Goal: Task Accomplishment & Management: Manage account settings

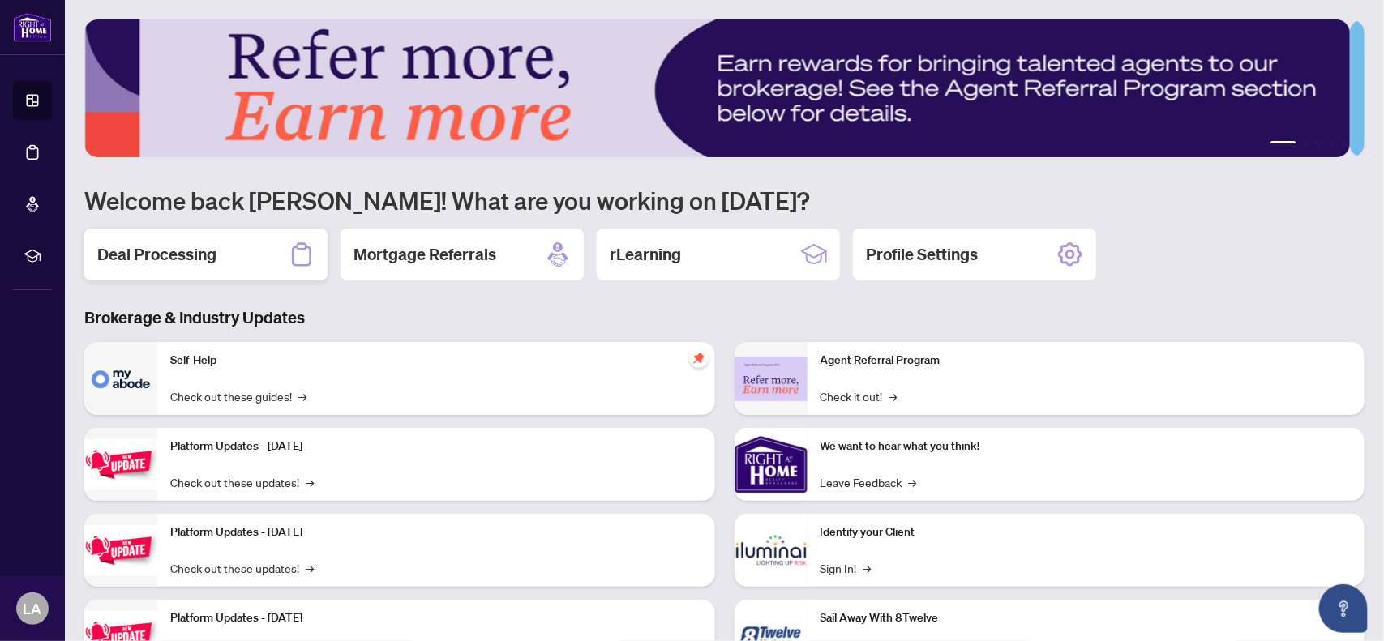
click at [163, 253] on h2 "Deal Processing" at bounding box center [156, 254] width 119 height 23
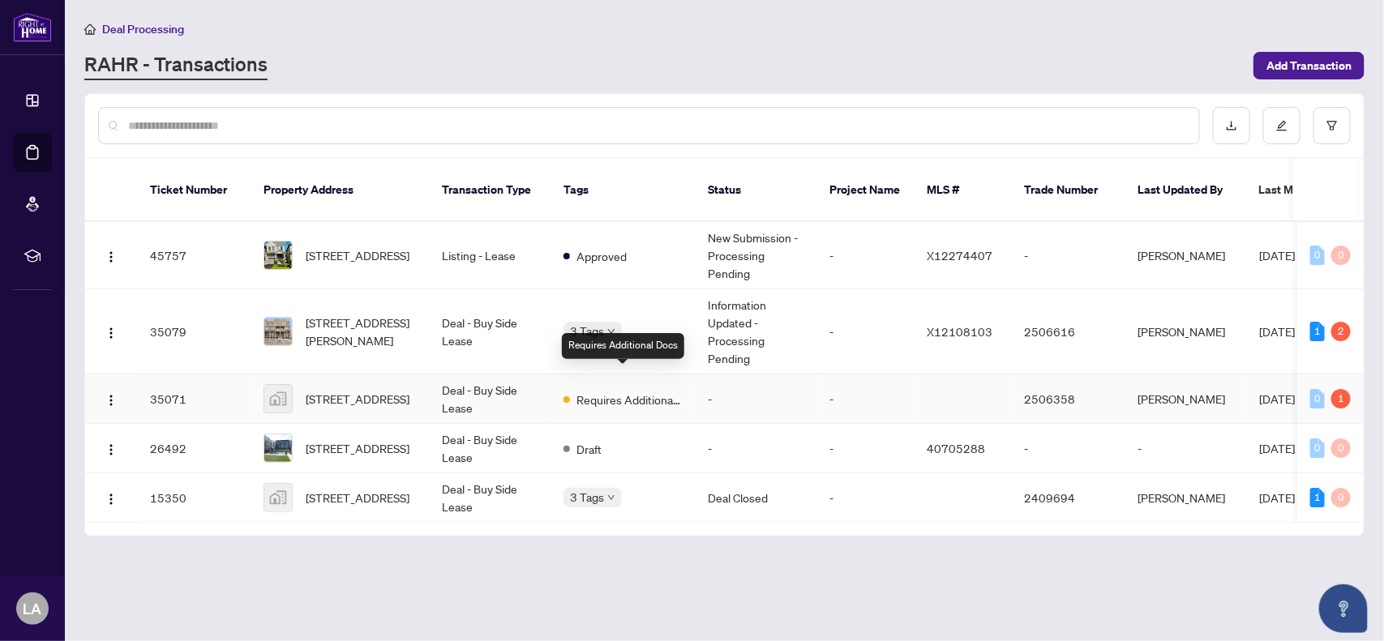
click at [630, 391] on span "Requires Additional Docs" at bounding box center [628, 400] width 105 height 18
click at [485, 309] on td "Deal - Buy Side Lease" at bounding box center [490, 331] width 122 height 85
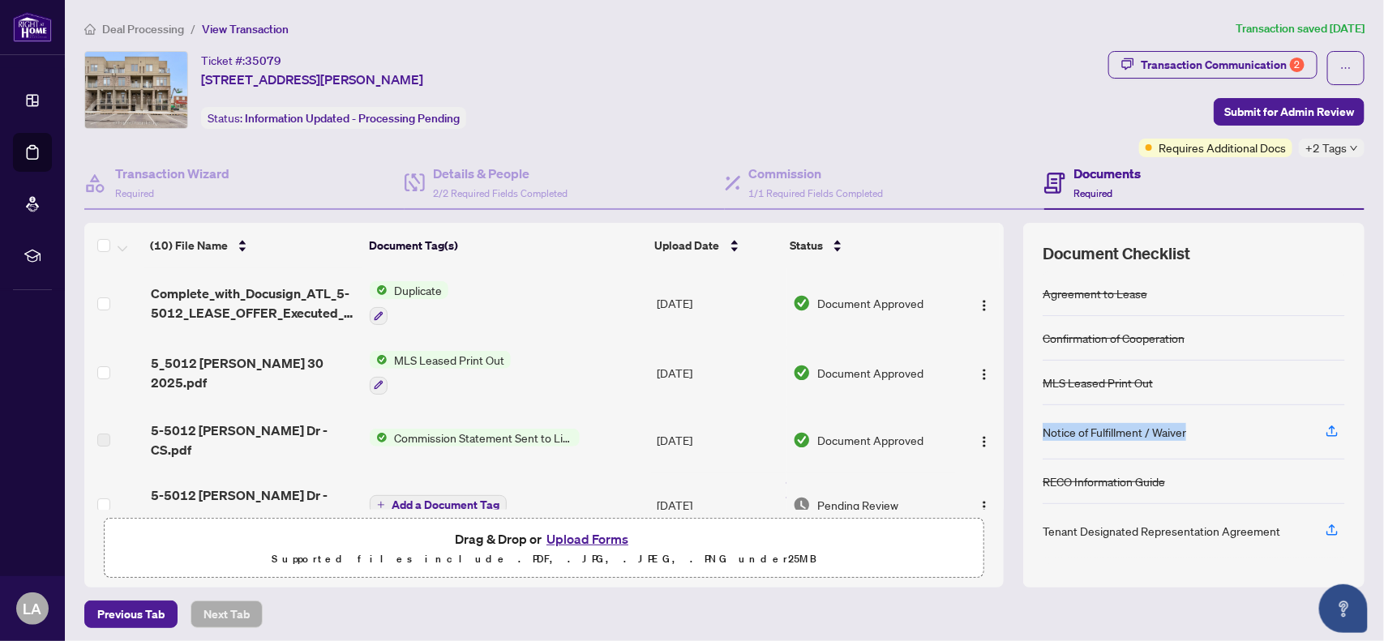
drag, startPoint x: 1027, startPoint y: 427, endPoint x: 1180, endPoint y: 431, distance: 153.3
click at [1180, 431] on div "Notice of Fulfillment / Waiver" at bounding box center [1194, 432] width 302 height 54
copy div "Notice of Fulfillment / Waiver"
click at [773, 94] on div "Ticket #: 35079 [STREET_ADDRESS][PERSON_NAME] Status: Information Updated - Pro…" at bounding box center [592, 90] width 1017 height 78
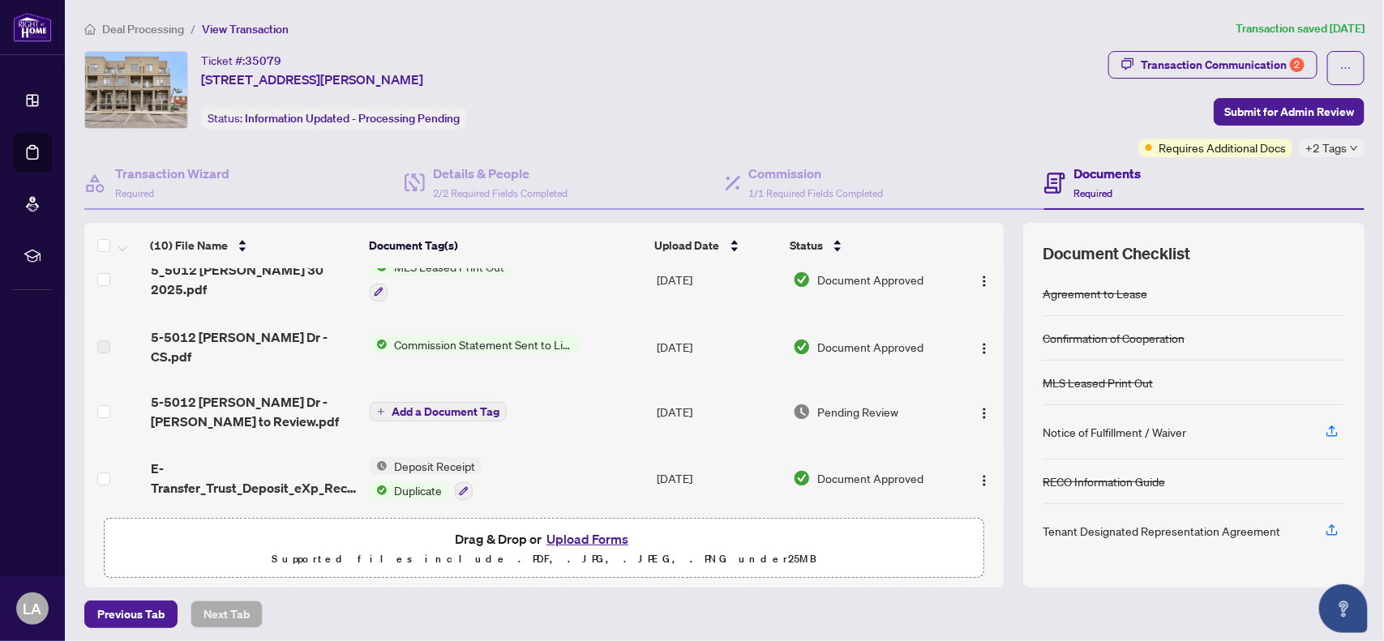
scroll to position [94, 0]
click at [1327, 148] on span "+2 Tags" at bounding box center [1325, 148] width 41 height 19
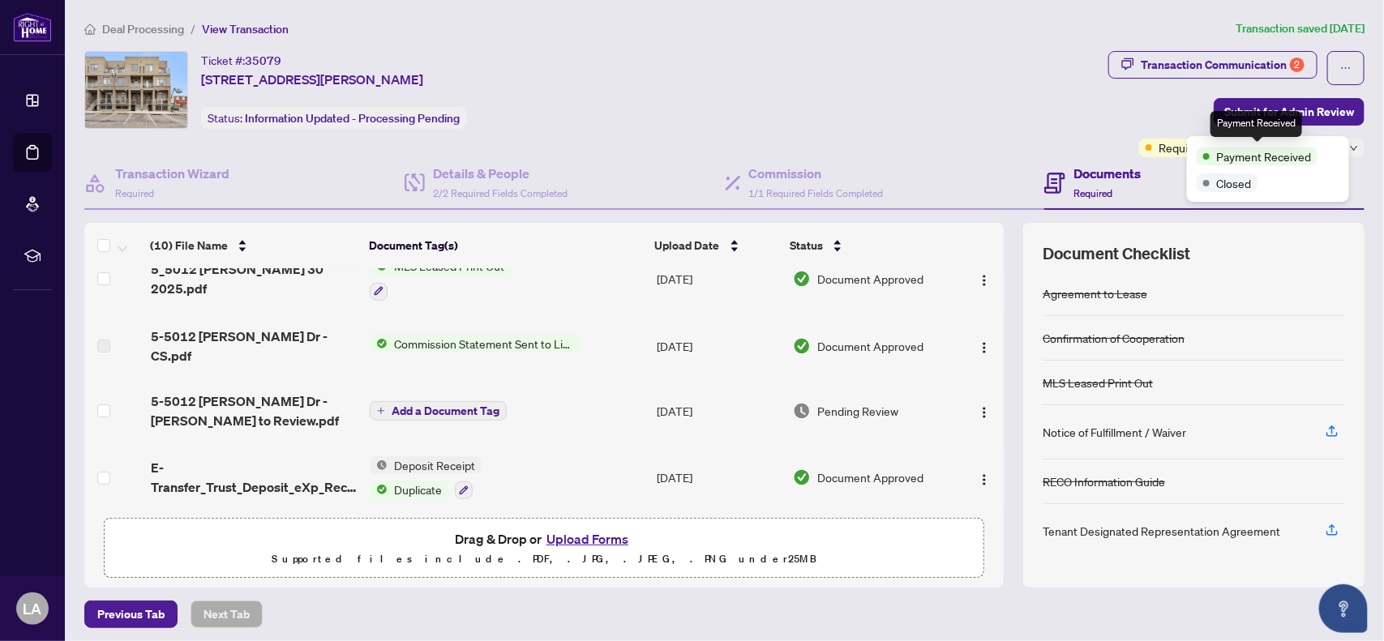
click at [1275, 156] on span "Payment Received" at bounding box center [1263, 157] width 95 height 18
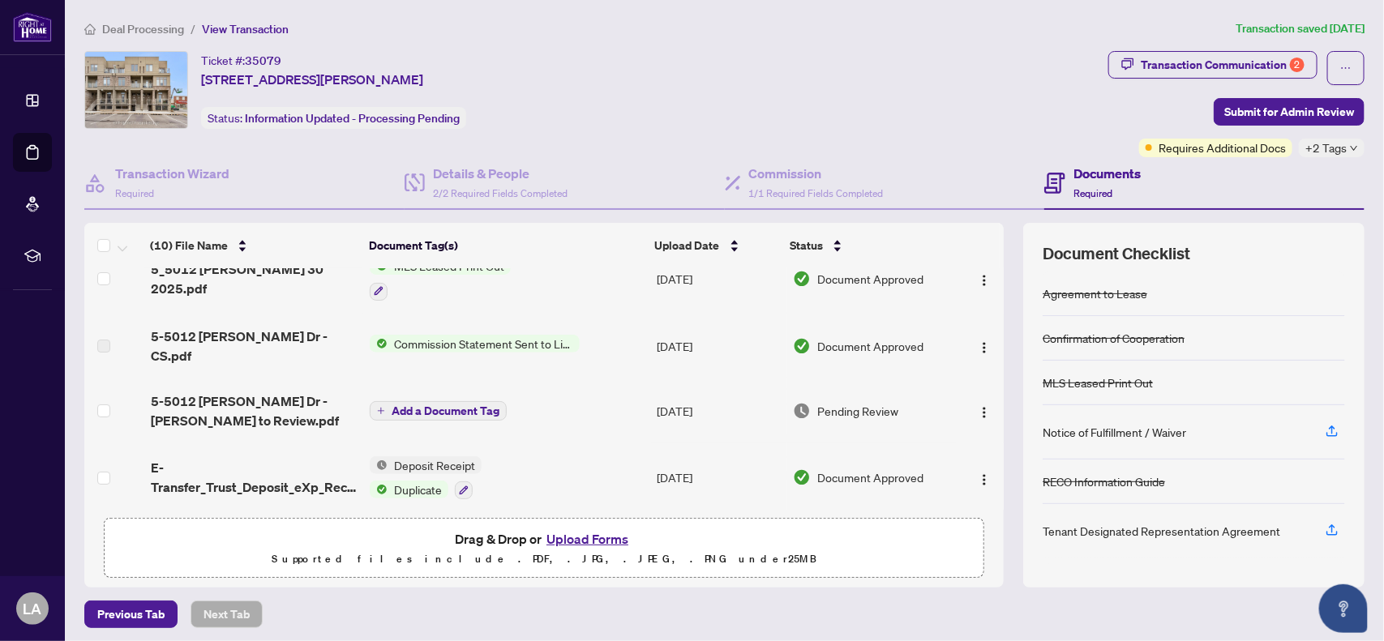
click at [1004, 120] on div "Ticket #: 35079 [STREET_ADDRESS][PERSON_NAME] Status: Information Updated - Pro…" at bounding box center [592, 90] width 1017 height 78
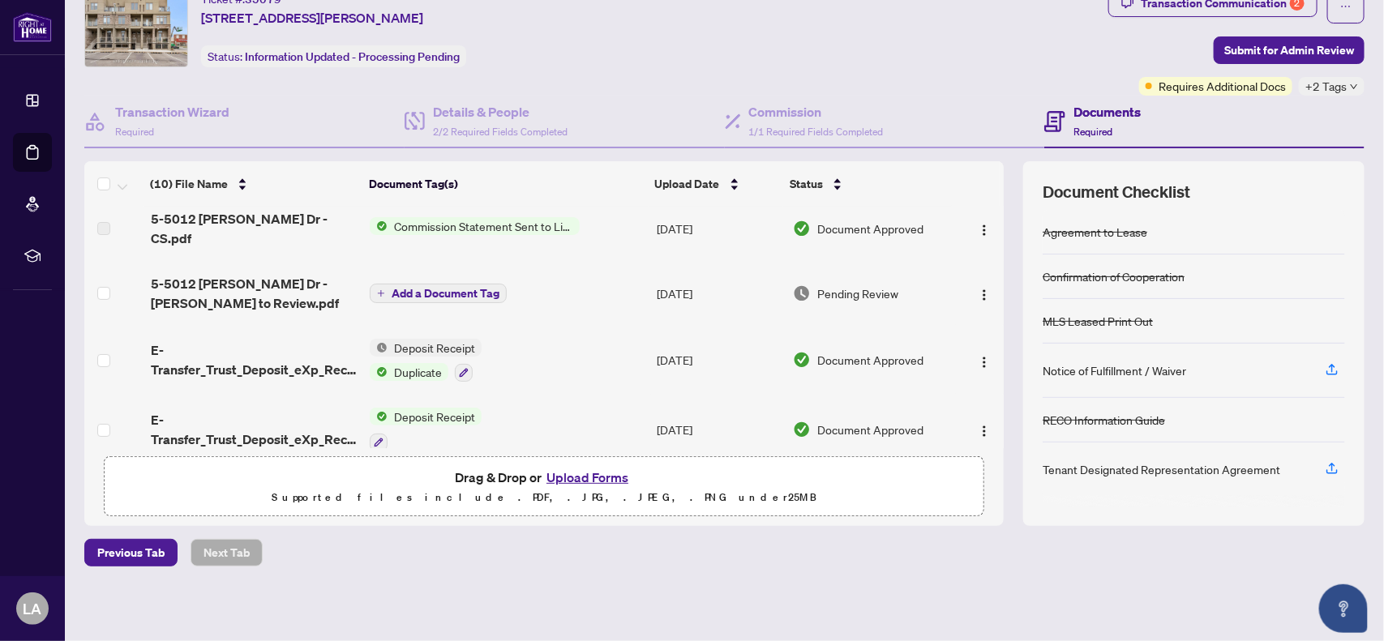
scroll to position [151, 0]
click at [407, 287] on span "Add a Document Tag" at bounding box center [446, 292] width 108 height 11
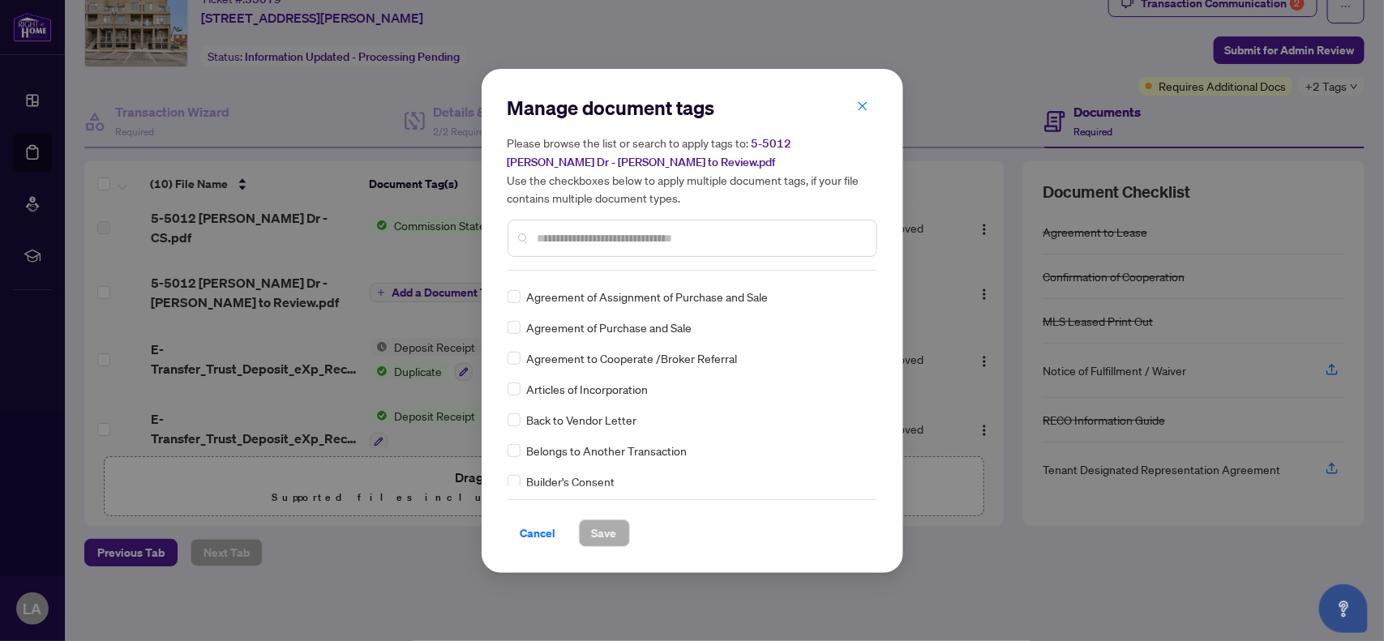
scroll to position [274, 0]
click at [694, 250] on div at bounding box center [693, 238] width 370 height 37
click at [675, 236] on input "text" at bounding box center [701, 238] width 326 height 18
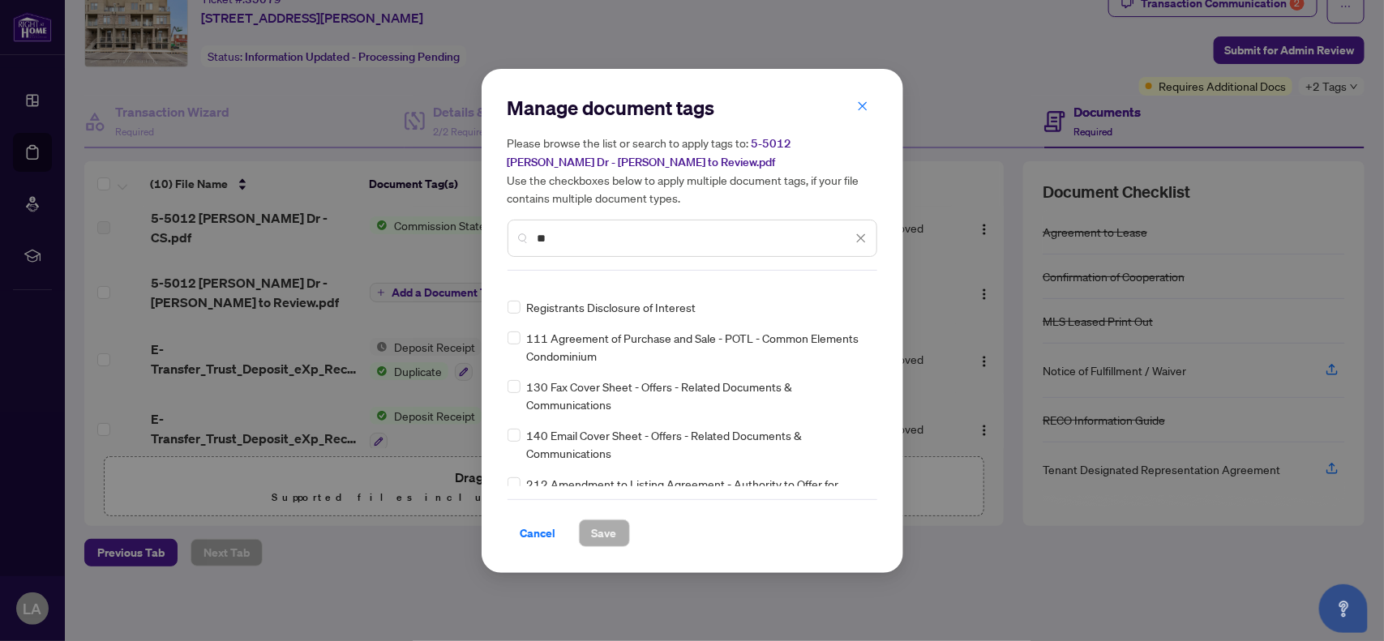
scroll to position [15, 0]
type input "**"
click at [536, 539] on span "Cancel" at bounding box center [538, 533] width 36 height 26
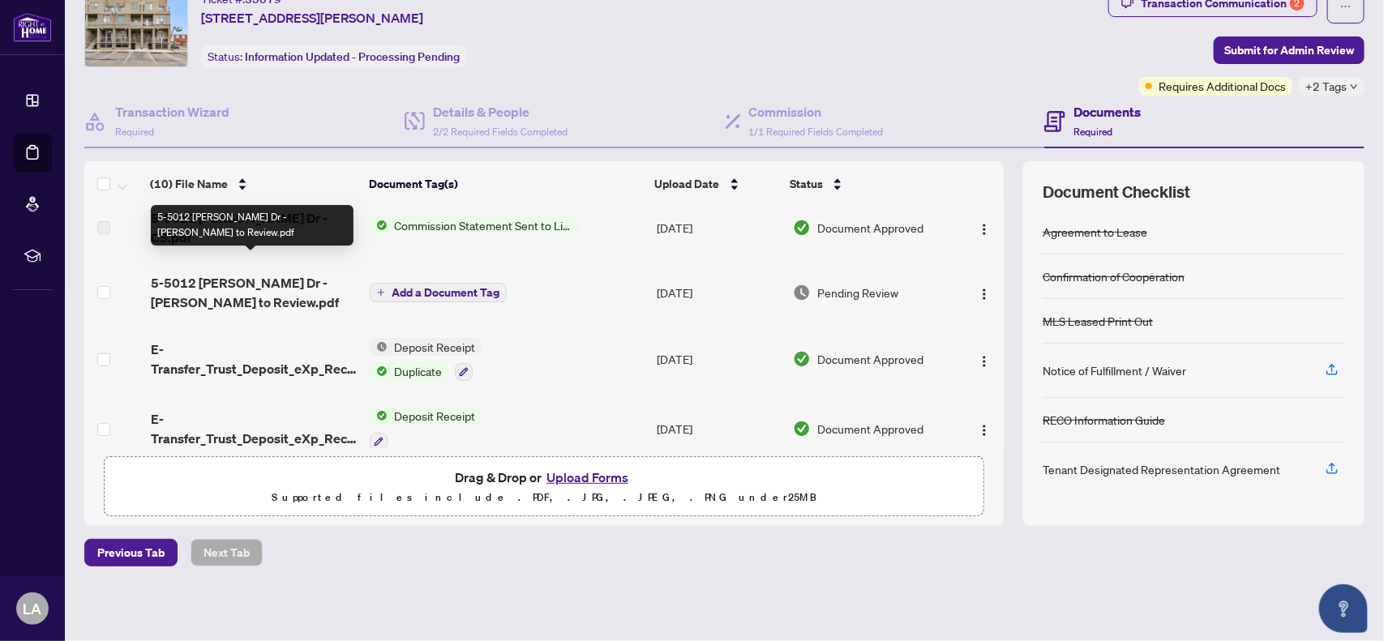
click at [195, 273] on span "5-5012 [PERSON_NAME] Dr - [PERSON_NAME] to Review.pdf" at bounding box center [254, 292] width 207 height 39
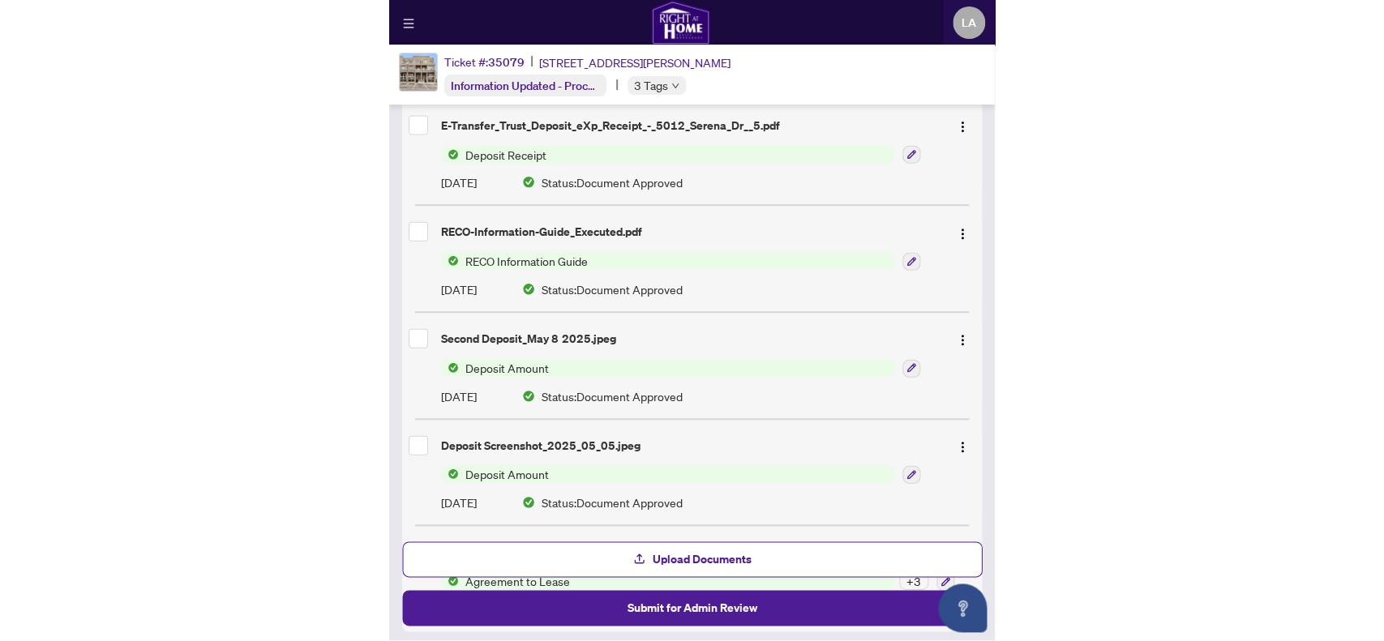
scroll to position [807, 0]
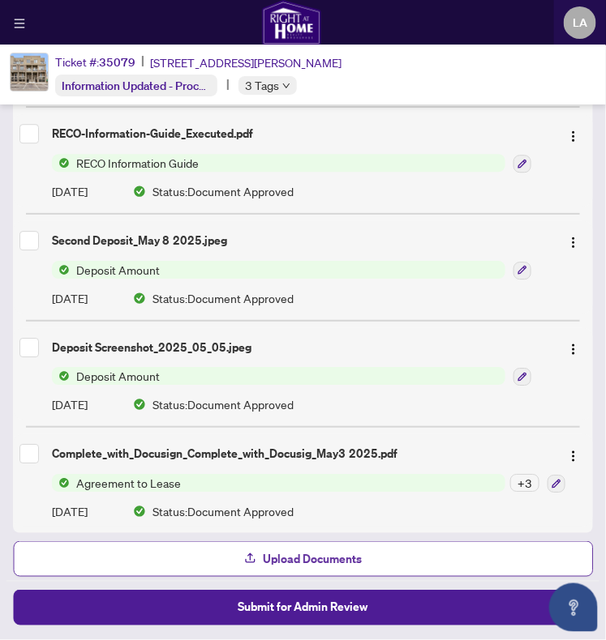
click at [341, 561] on span "Upload Documents" at bounding box center [312, 559] width 99 height 26
click at [232, 553] on button "Upload Documents" at bounding box center [303, 560] width 580 height 36
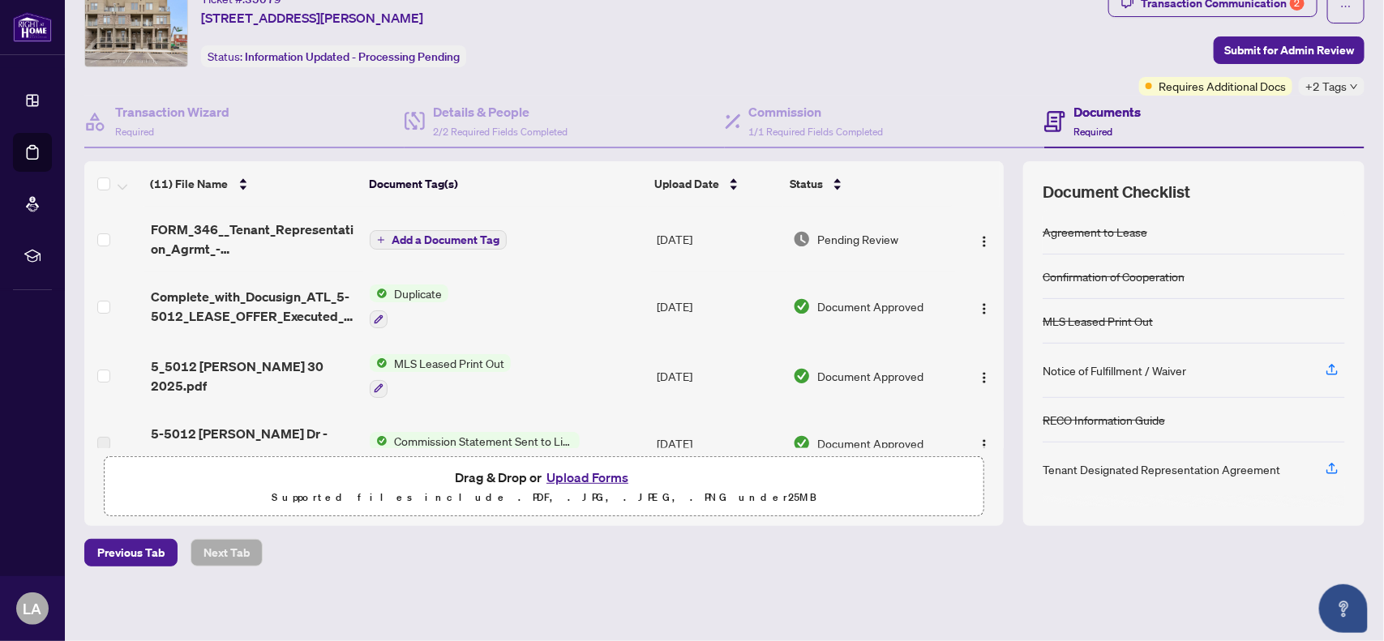
scroll to position [0, 0]
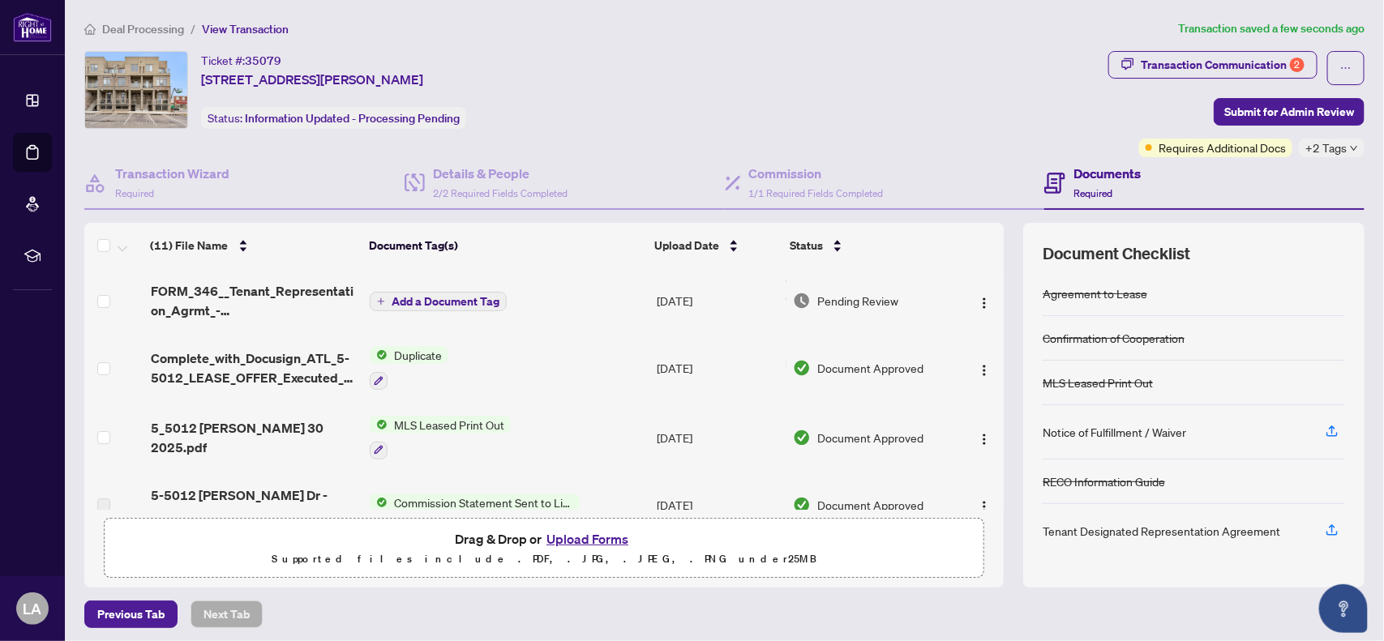
click at [403, 296] on span "Add a Document Tag" at bounding box center [446, 301] width 108 height 11
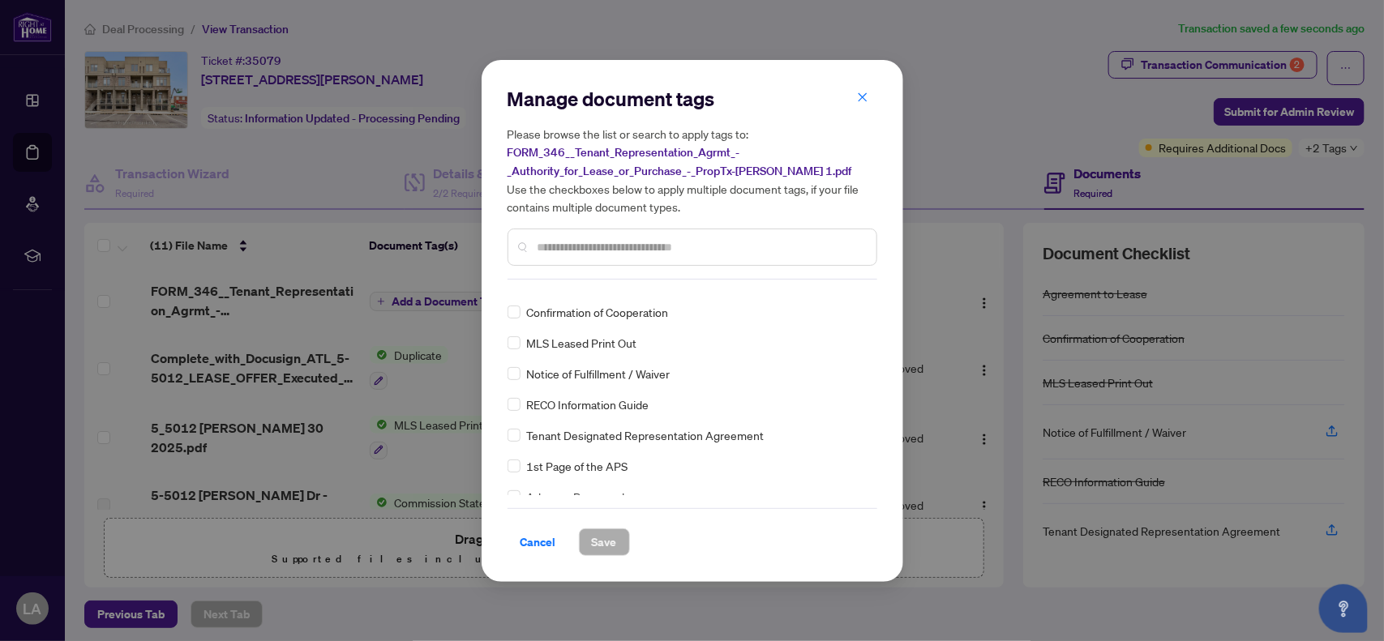
scroll to position [25, 0]
click at [711, 428] on span "Tenant Designated Representation Agreement" at bounding box center [646, 431] width 238 height 18
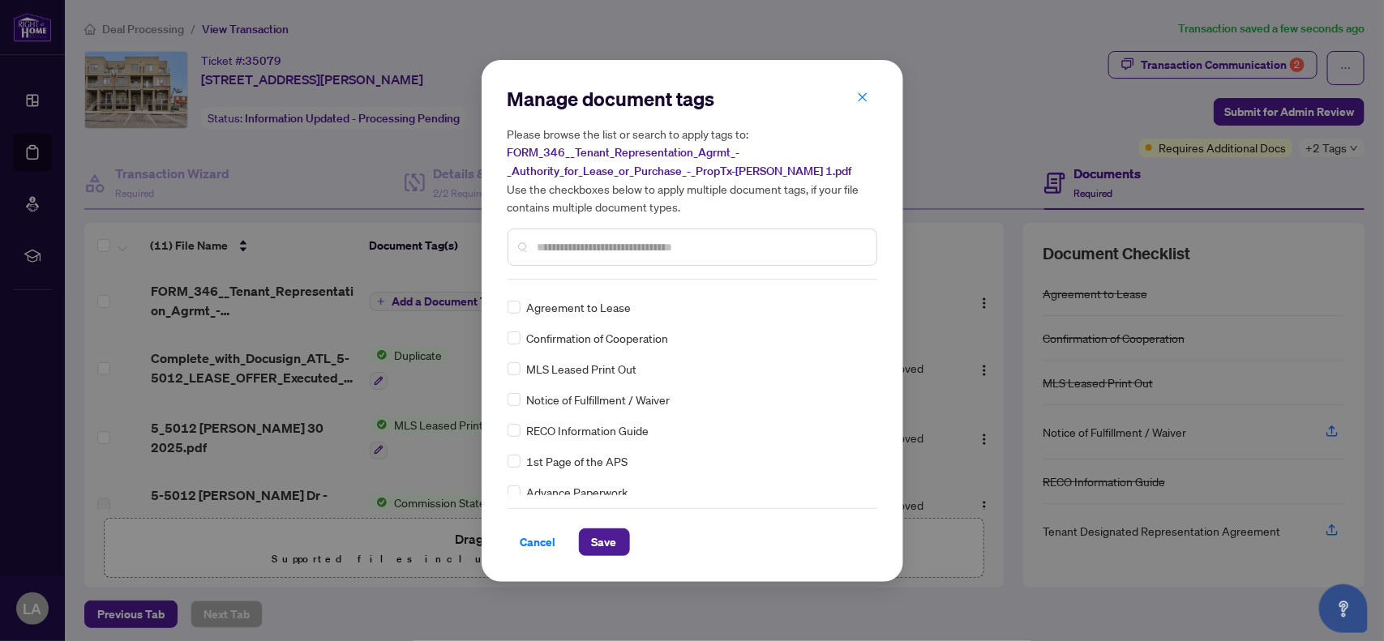
scroll to position [0, 0]
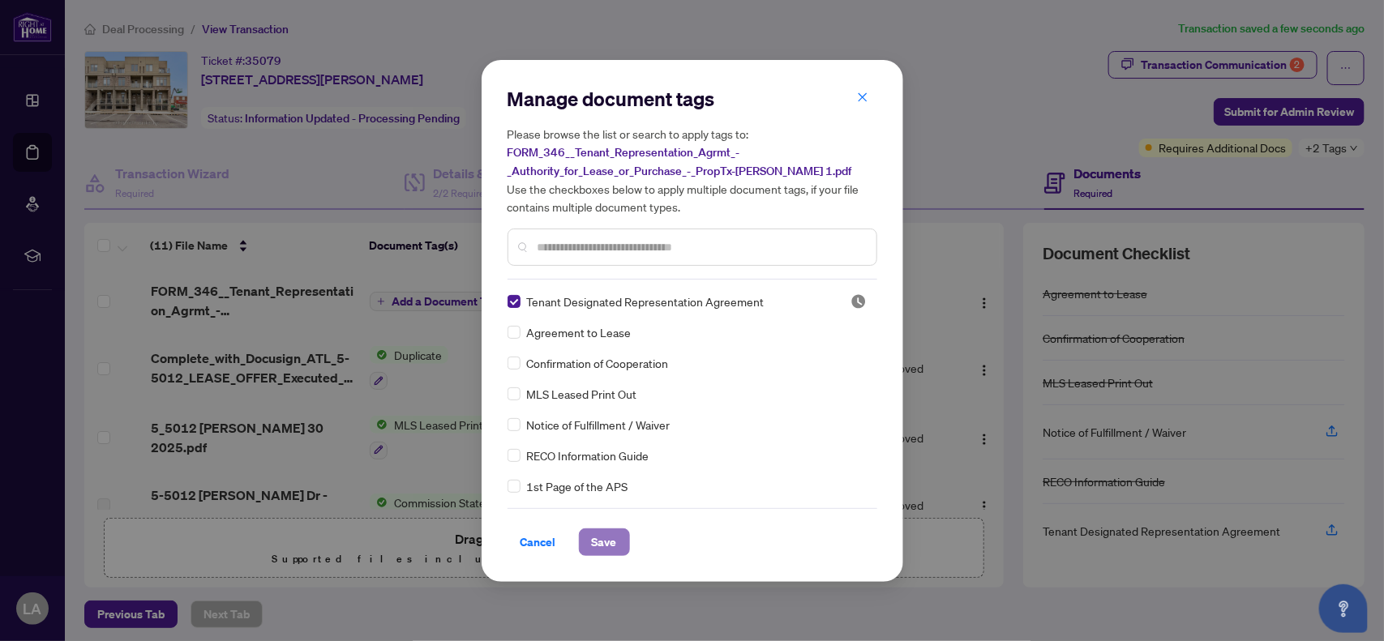
click at [600, 542] on span "Save" at bounding box center [604, 542] width 25 height 26
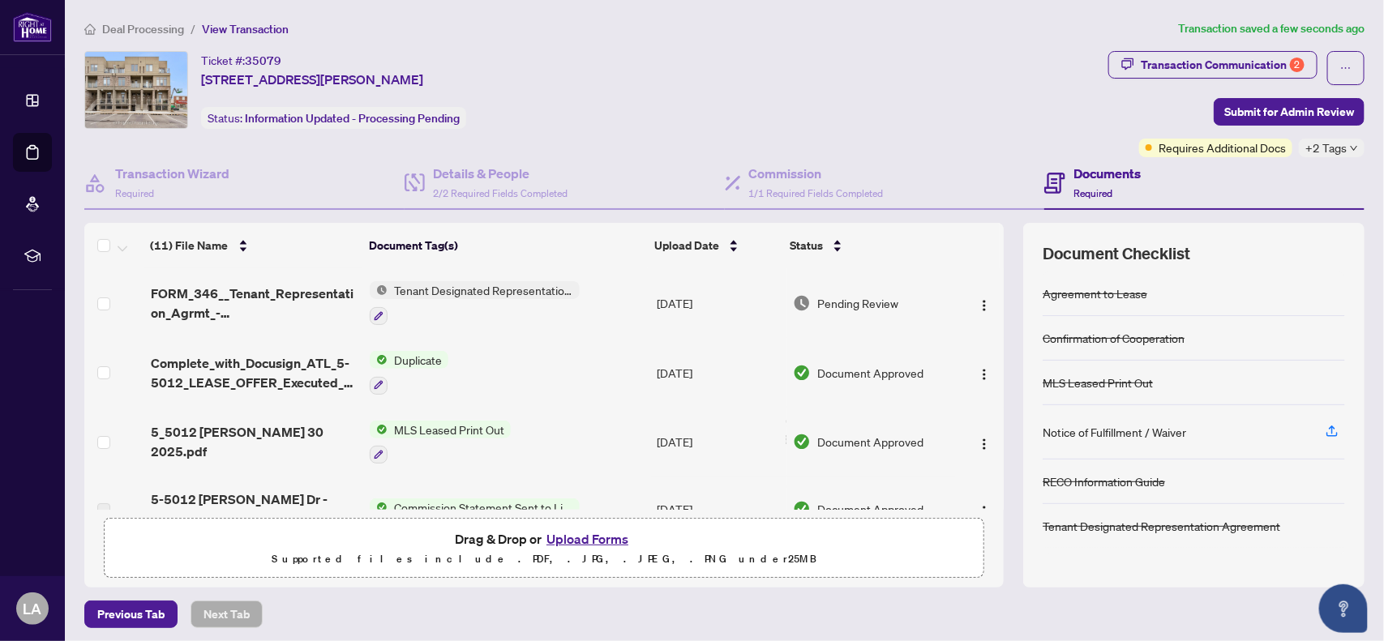
click at [268, 362] on span "Complete_with_Docusign_ATL_5-5012_LEASE_OFFER_Executed_July 30 2025.pdf" at bounding box center [254, 372] width 207 height 39
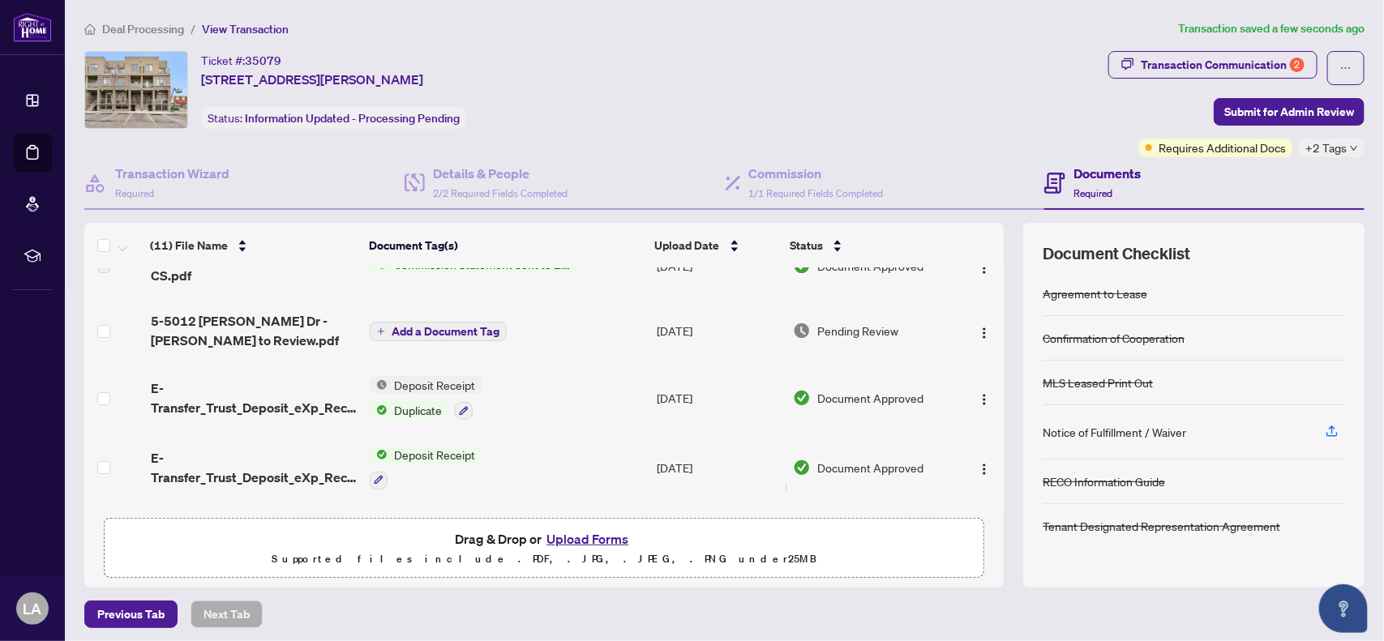
scroll to position [253, 0]
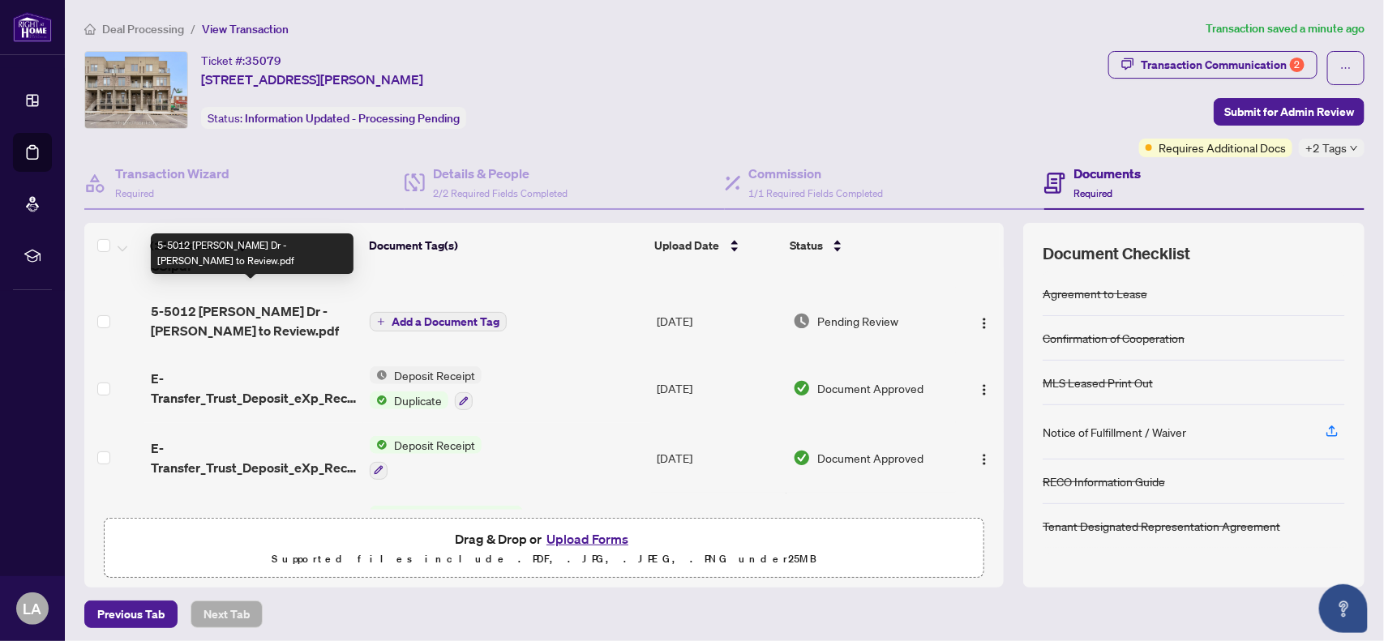
click at [304, 302] on span "5-5012 [PERSON_NAME] Dr - [PERSON_NAME] to Review.pdf" at bounding box center [254, 321] width 207 height 39
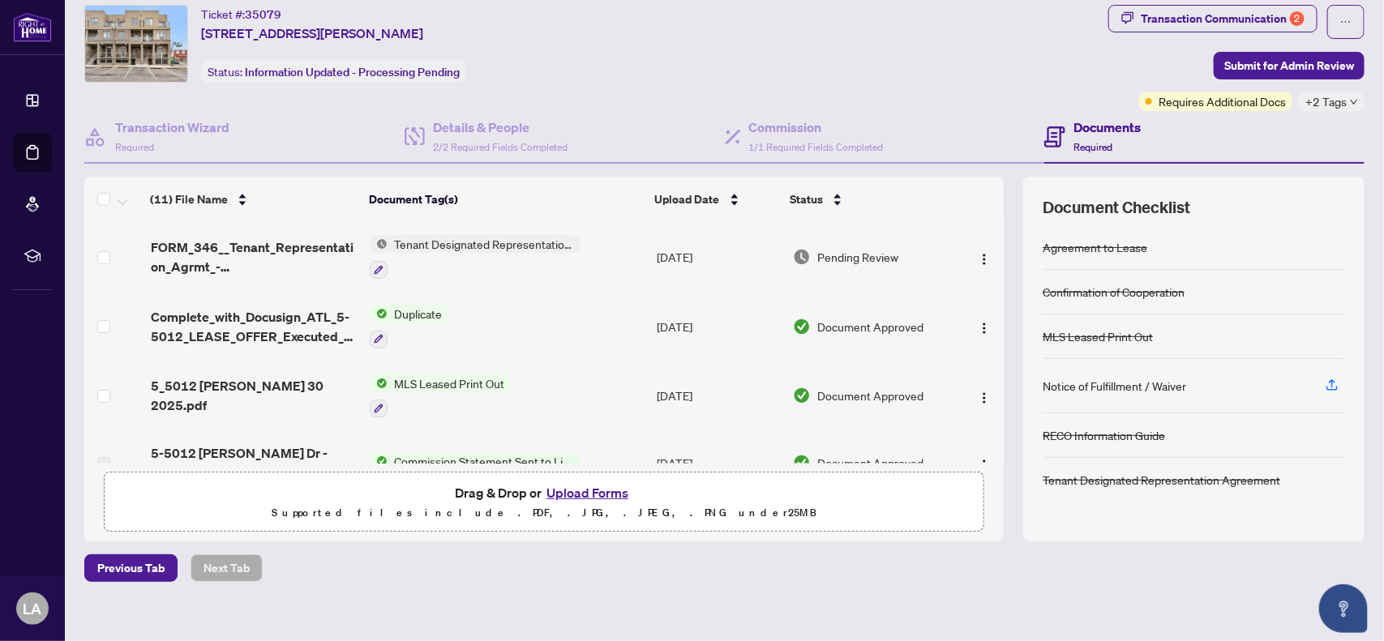
scroll to position [17, 0]
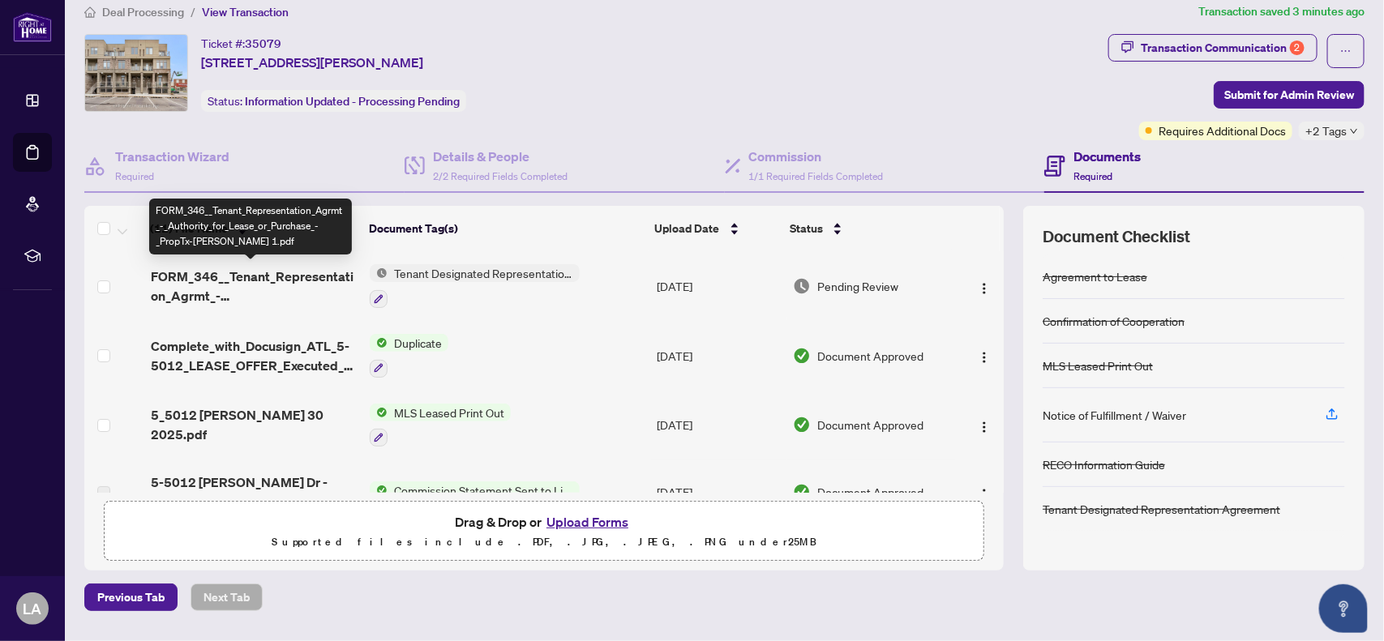
click at [310, 284] on span "FORM_346__Tenant_Representation_Agrmt_-_Authority_for_Lease_or_Purchase_-_PropT…" at bounding box center [254, 286] width 207 height 39
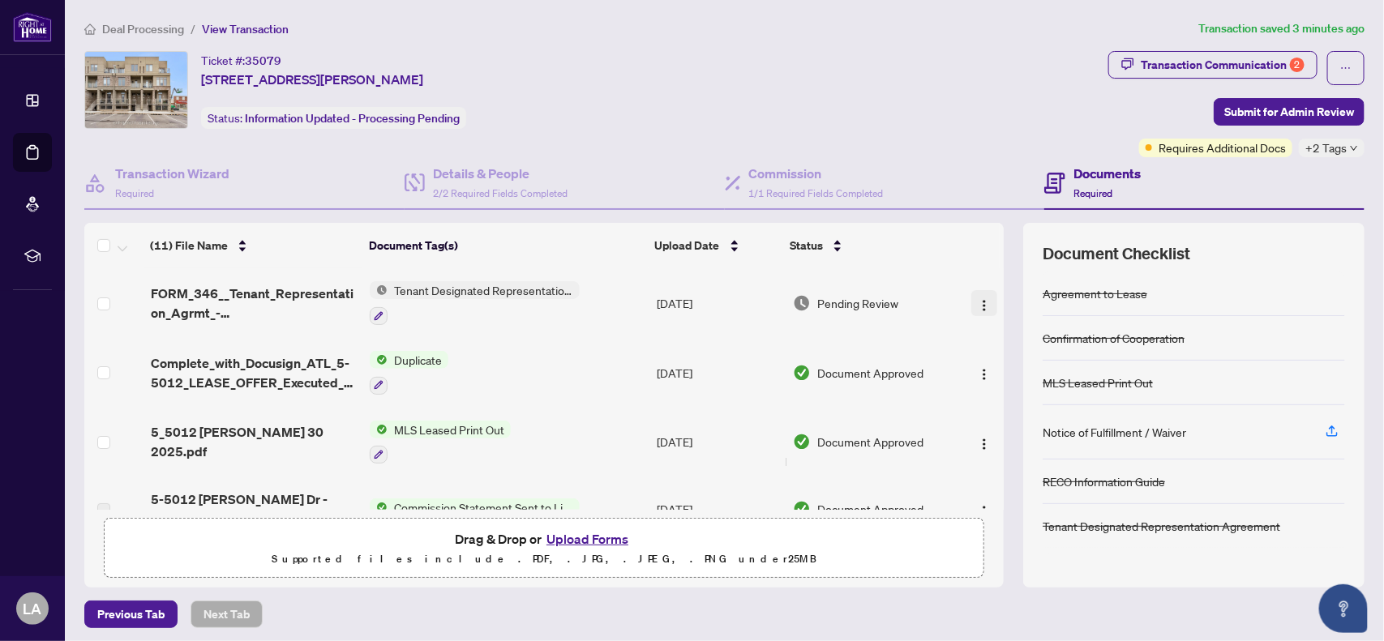
click at [978, 302] on img "button" at bounding box center [984, 305] width 13 height 13
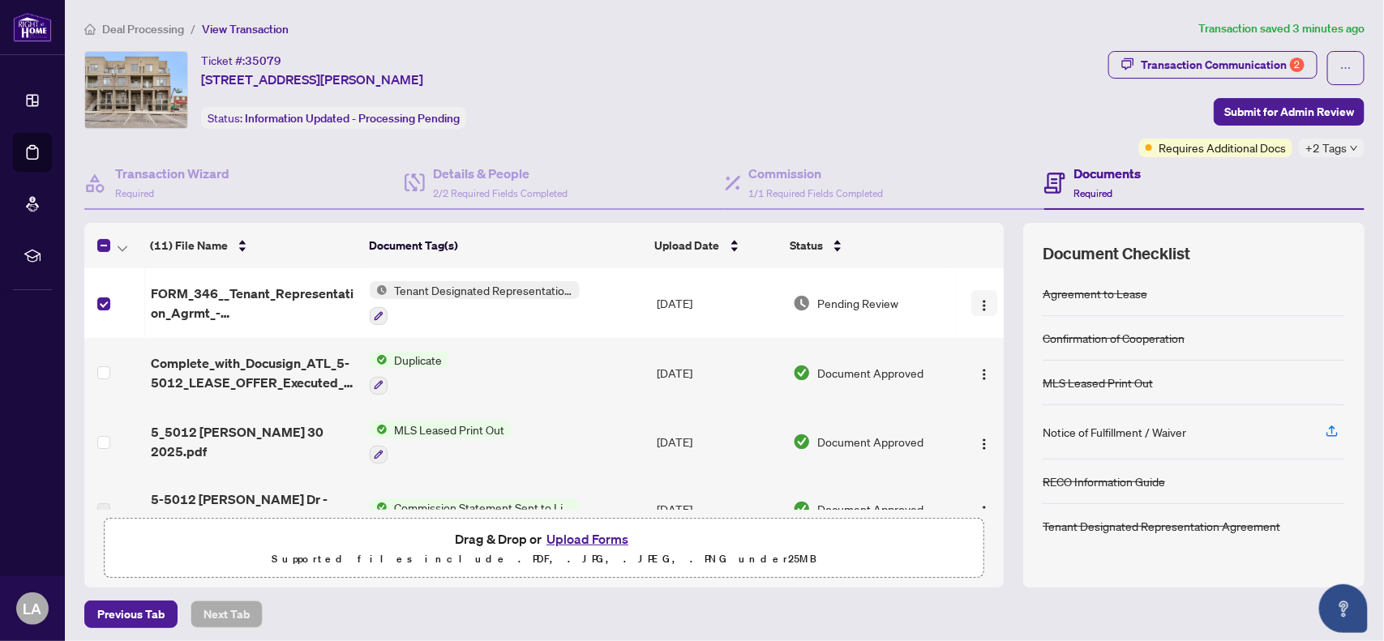
click at [978, 299] on img "button" at bounding box center [984, 305] width 13 height 13
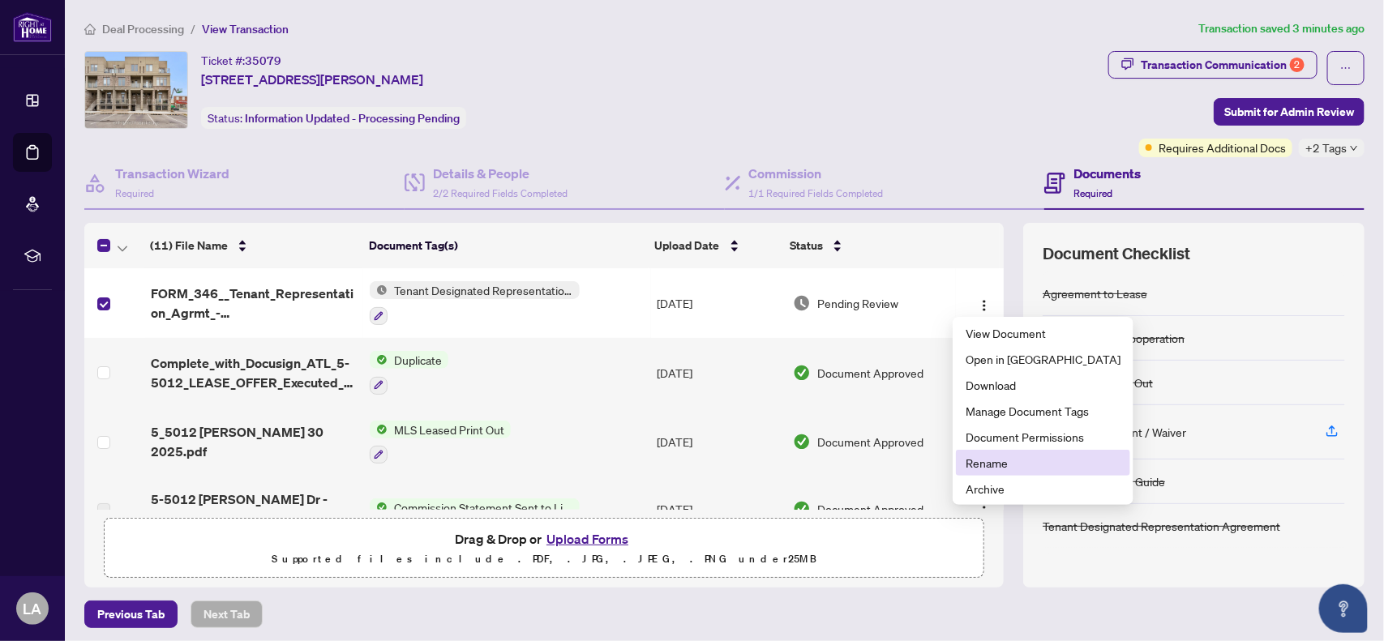
click at [983, 463] on span "Rename" at bounding box center [1043, 463] width 155 height 18
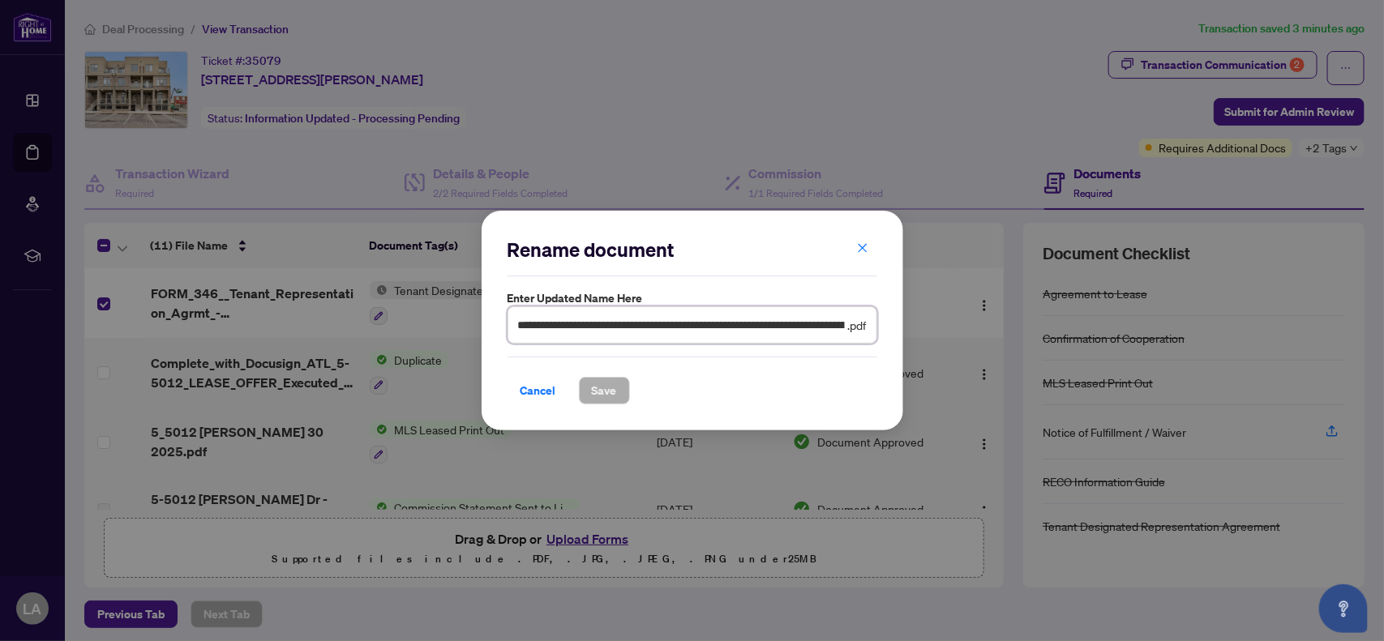
click at [616, 325] on input "**********" at bounding box center [681, 325] width 327 height 18
drag, startPoint x: 616, startPoint y: 325, endPoint x: 559, endPoint y: 325, distance: 56.8
click at [559, 325] on input "**********" at bounding box center [681, 325] width 327 height 18
drag, startPoint x: 523, startPoint y: 325, endPoint x: 987, endPoint y: 305, distance: 465.0
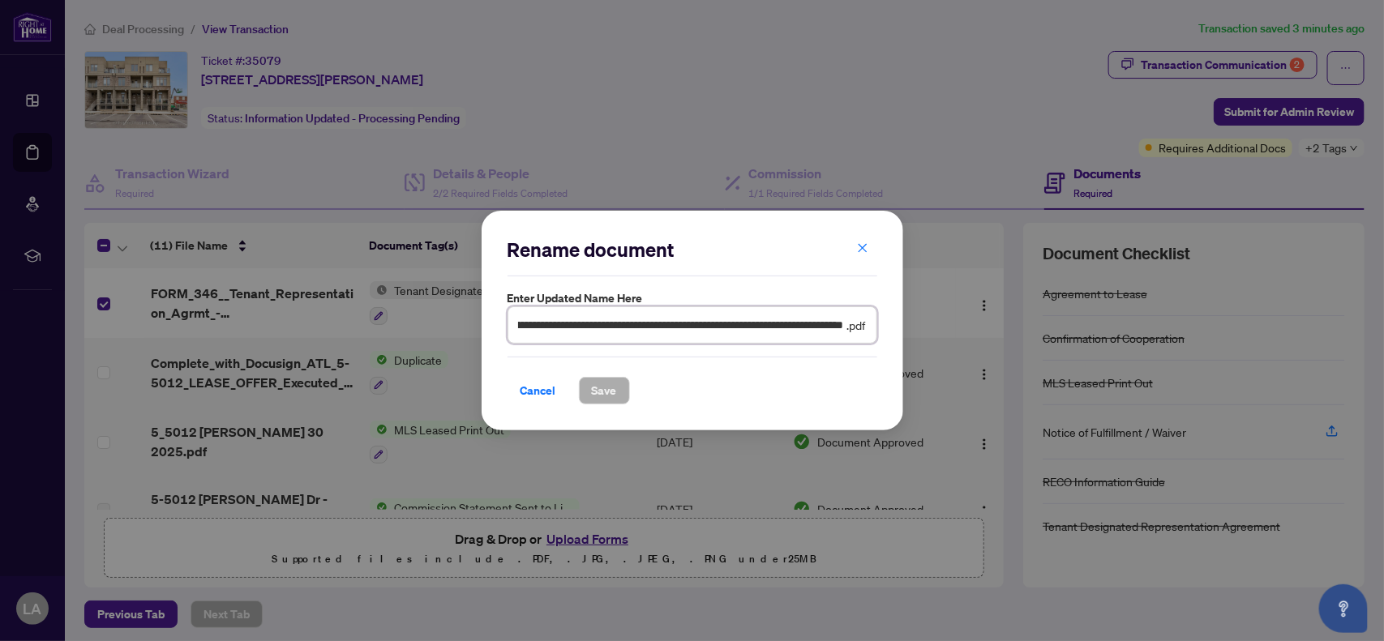
click at [987, 305] on div "**********" at bounding box center [692, 320] width 1384 height 641
type input "*"
type input "**********"
click at [612, 393] on span "Save" at bounding box center [604, 391] width 25 height 26
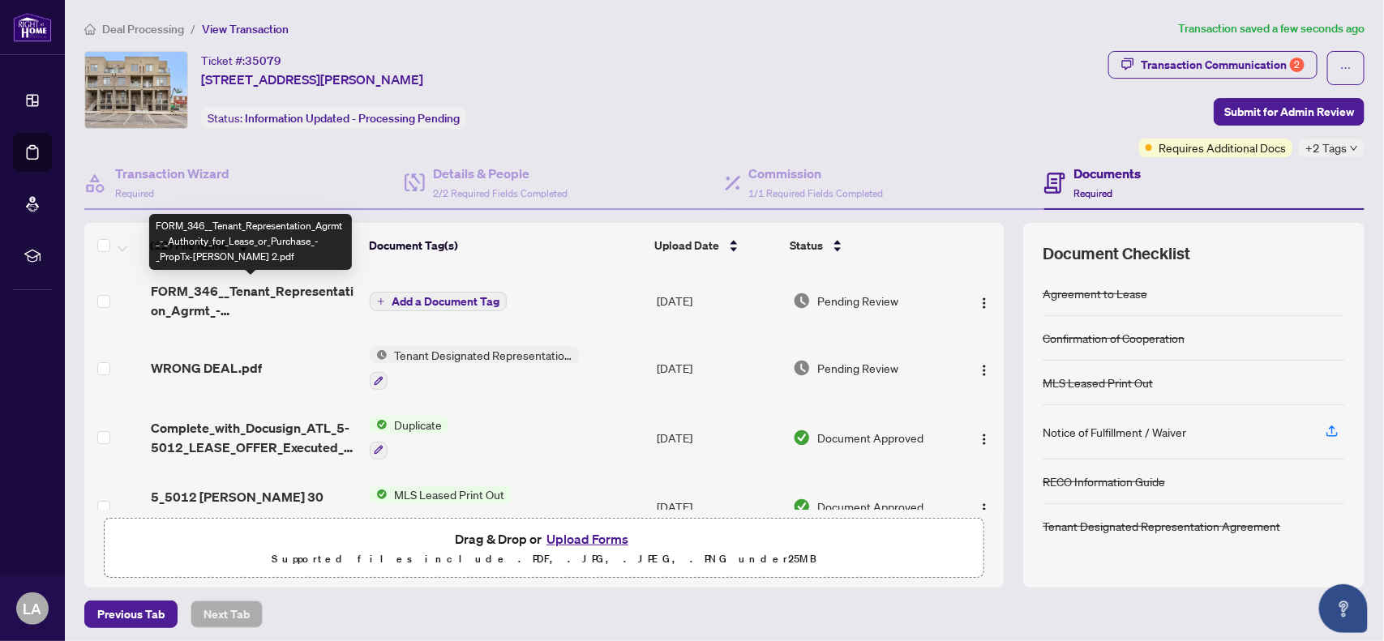
click at [250, 294] on span "FORM_346__Tenant_Representation_Agrmt_-_Authority_for_Lease_or_Purchase_-_PropT…" at bounding box center [254, 300] width 207 height 39
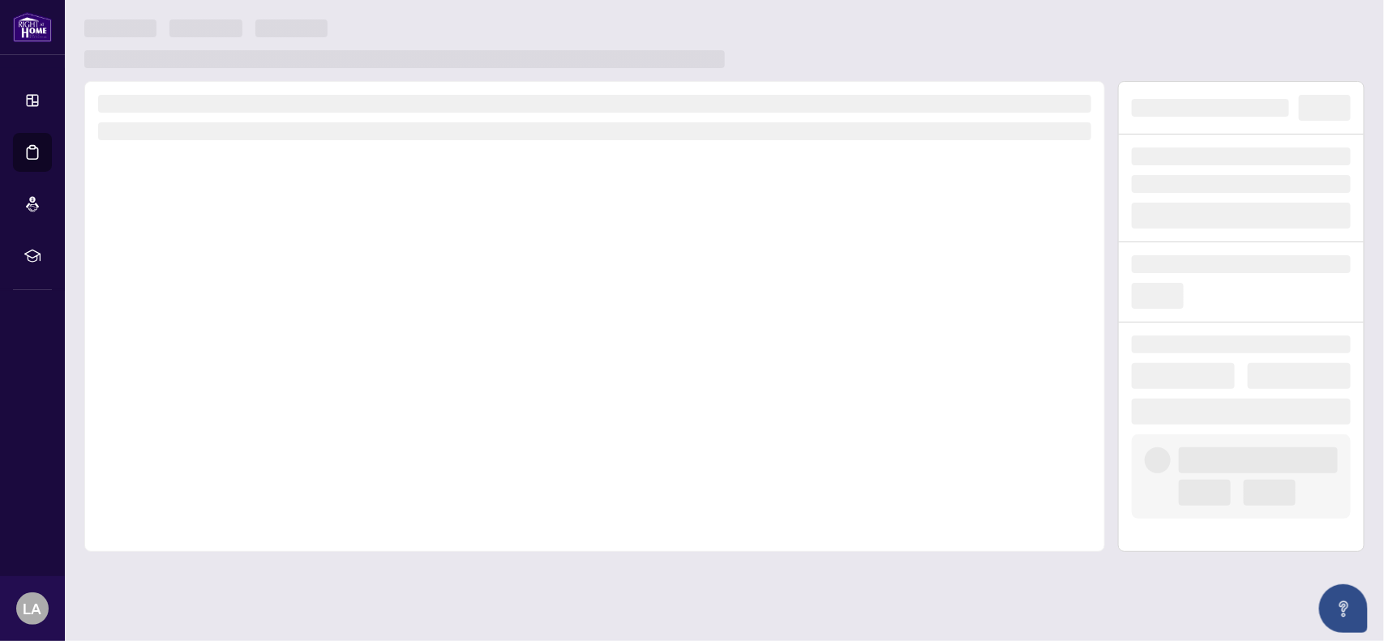
click at [250, 294] on div at bounding box center [594, 316] width 1021 height 471
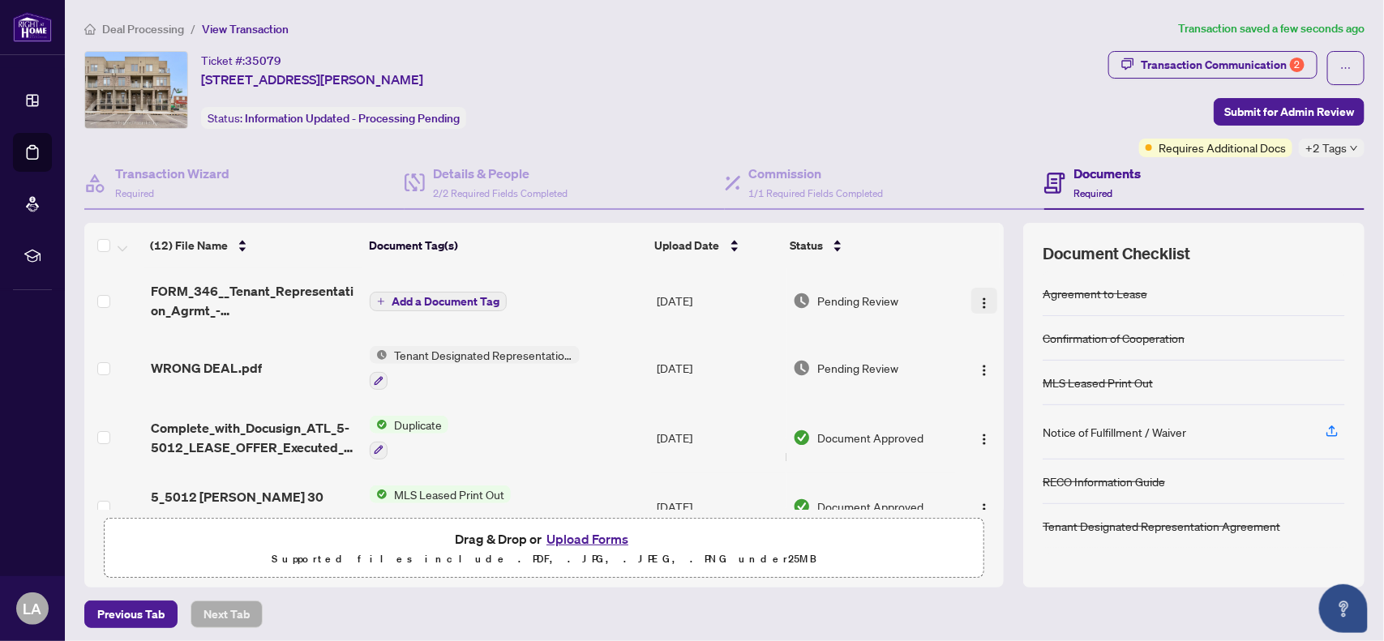
click at [978, 302] on img "button" at bounding box center [984, 303] width 13 height 13
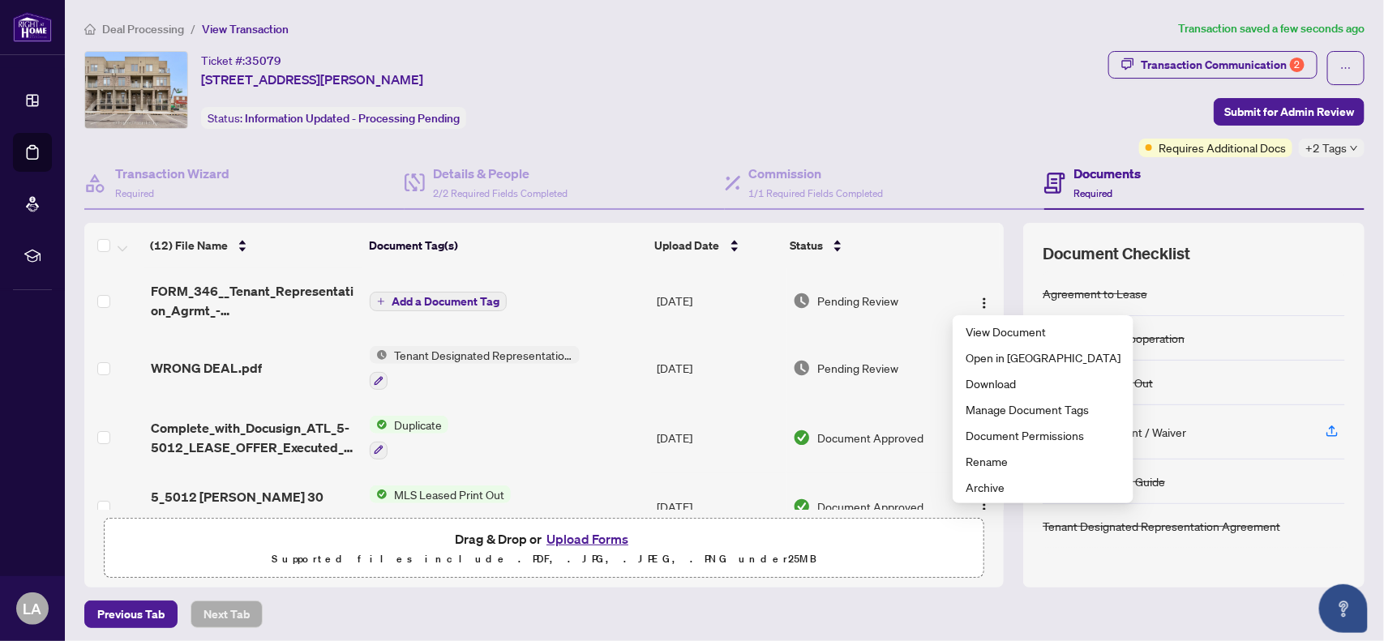
click at [446, 298] on span "Add a Document Tag" at bounding box center [446, 301] width 108 height 11
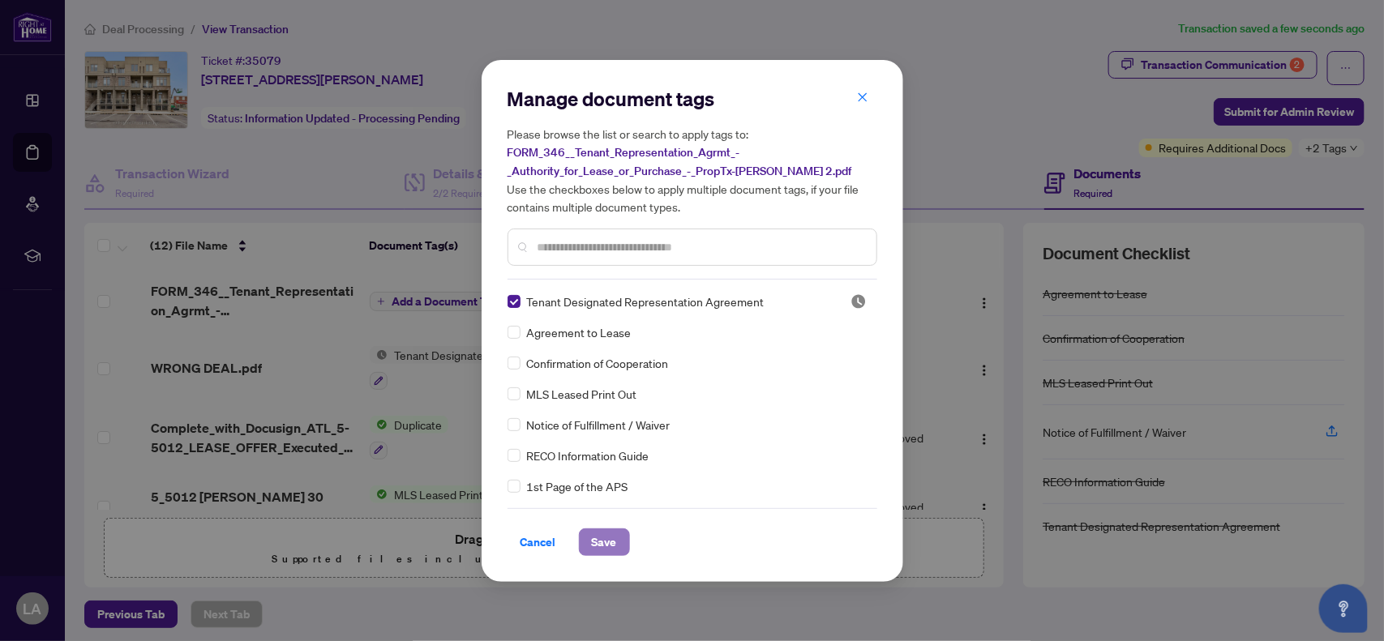
click at [602, 546] on span "Save" at bounding box center [604, 542] width 25 height 26
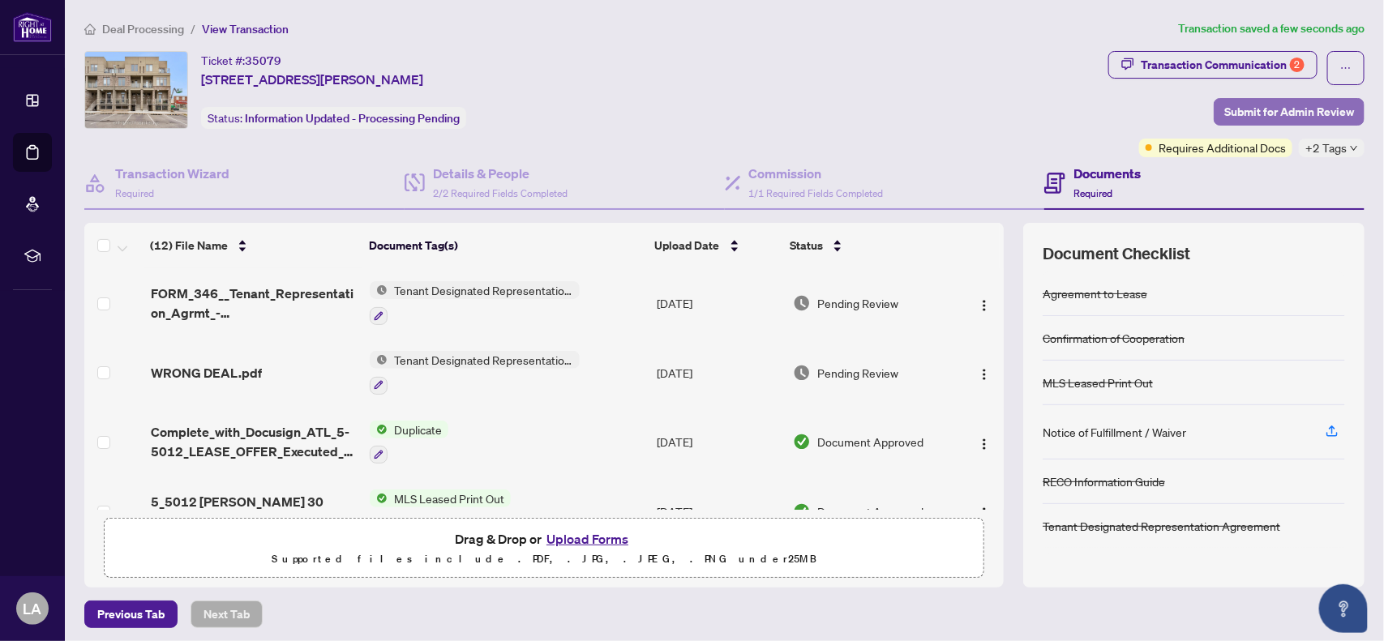
click at [1243, 104] on span "Submit for Admin Review" at bounding box center [1289, 112] width 130 height 26
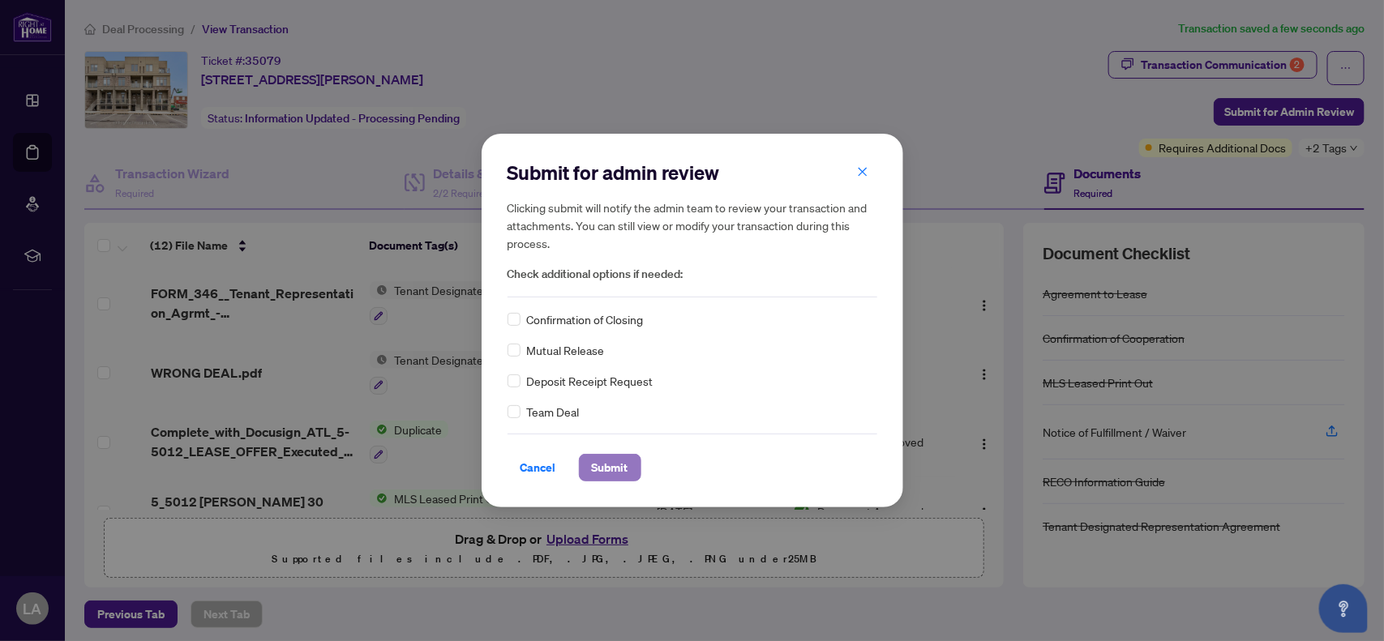
click at [610, 472] on span "Submit" at bounding box center [610, 468] width 36 height 26
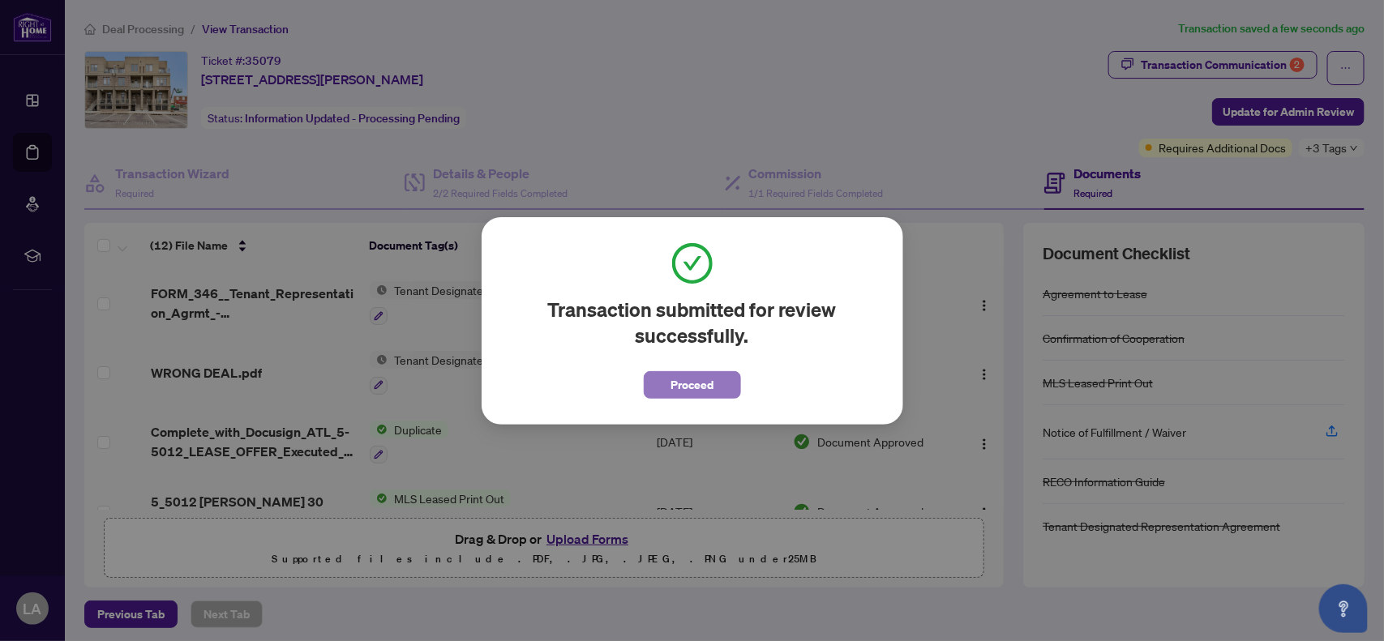
click at [710, 374] on span "Proceed" at bounding box center [691, 385] width 43 height 26
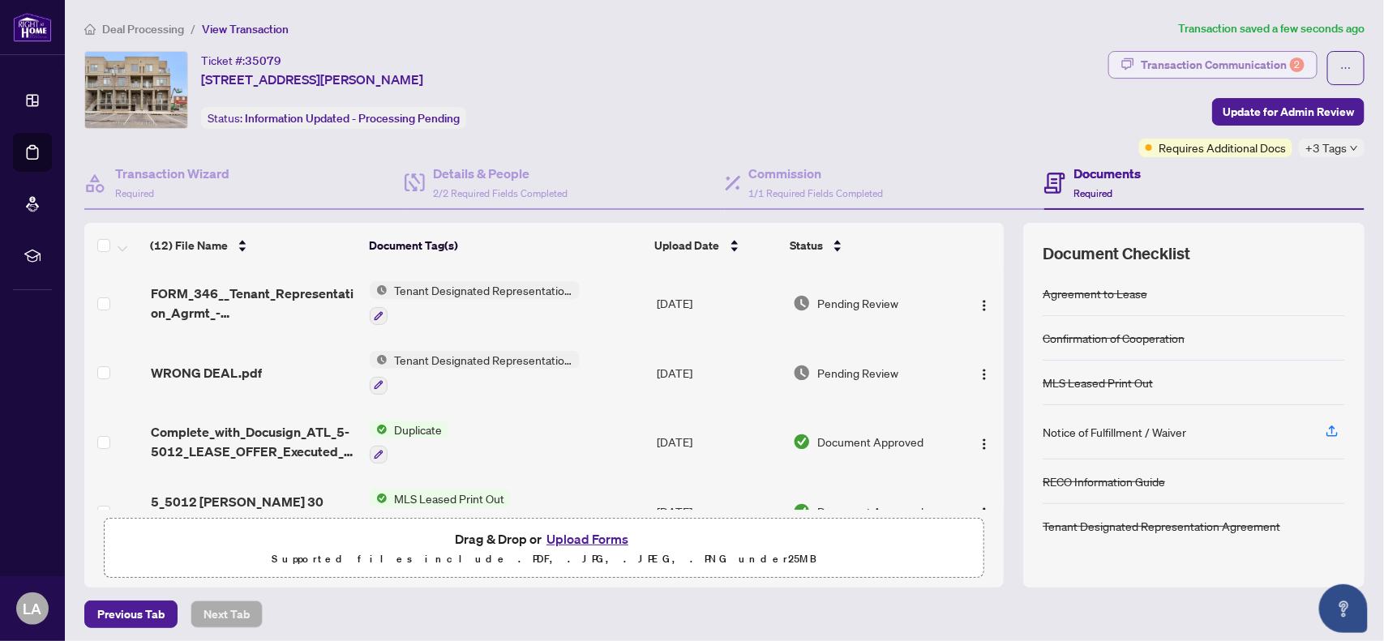
click at [1174, 63] on div "Transaction Communication 2" at bounding box center [1223, 65] width 164 height 26
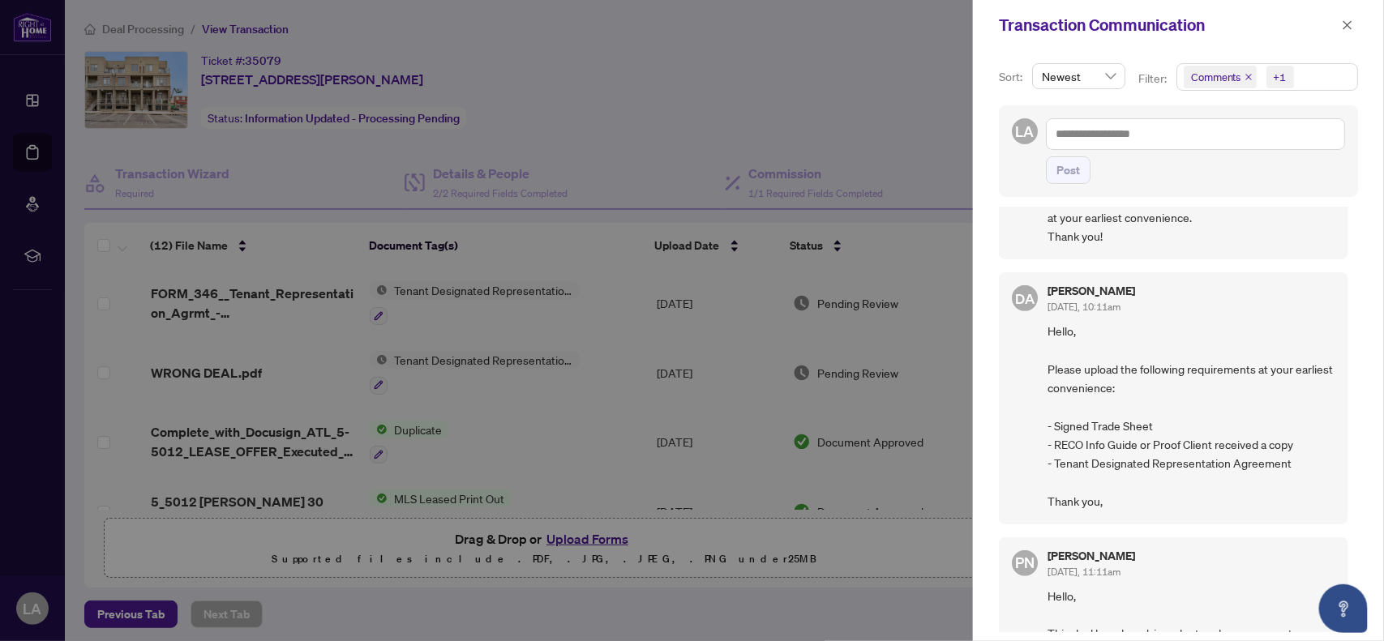
scroll to position [350, 0]
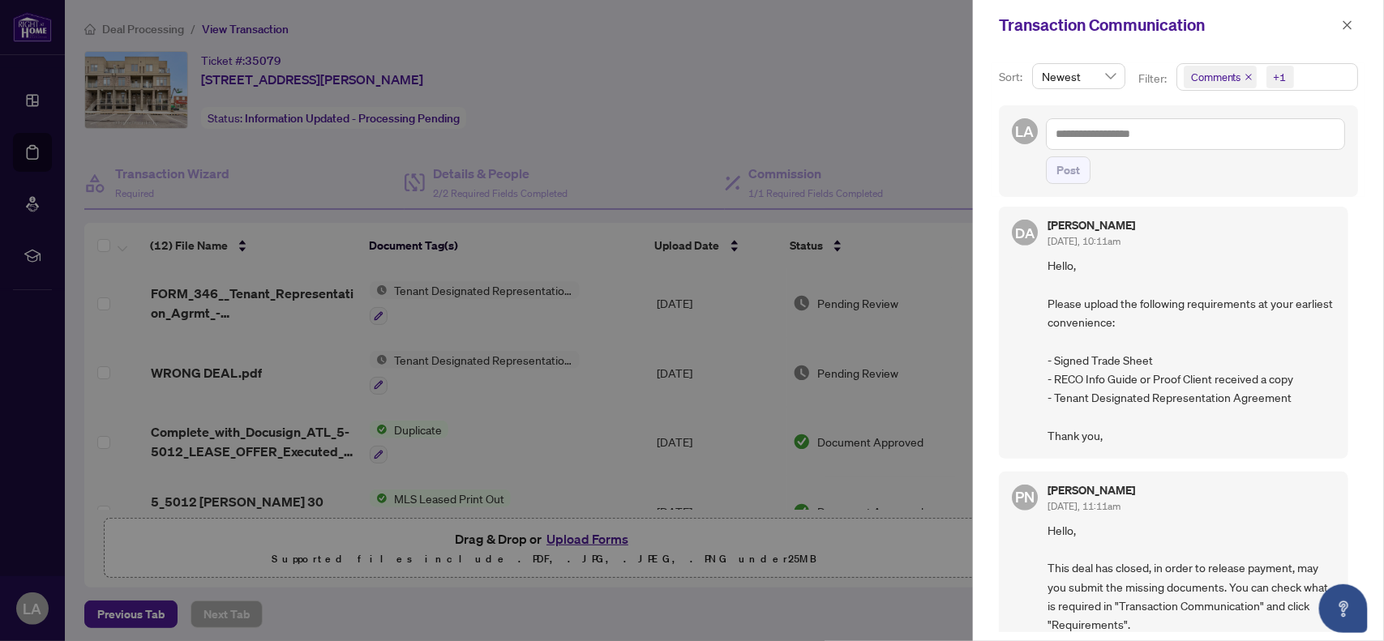
click at [797, 97] on div at bounding box center [692, 320] width 1384 height 641
click at [746, 123] on div at bounding box center [692, 320] width 1384 height 641
click at [1347, 33] on span "button" at bounding box center [1347, 25] width 11 height 26
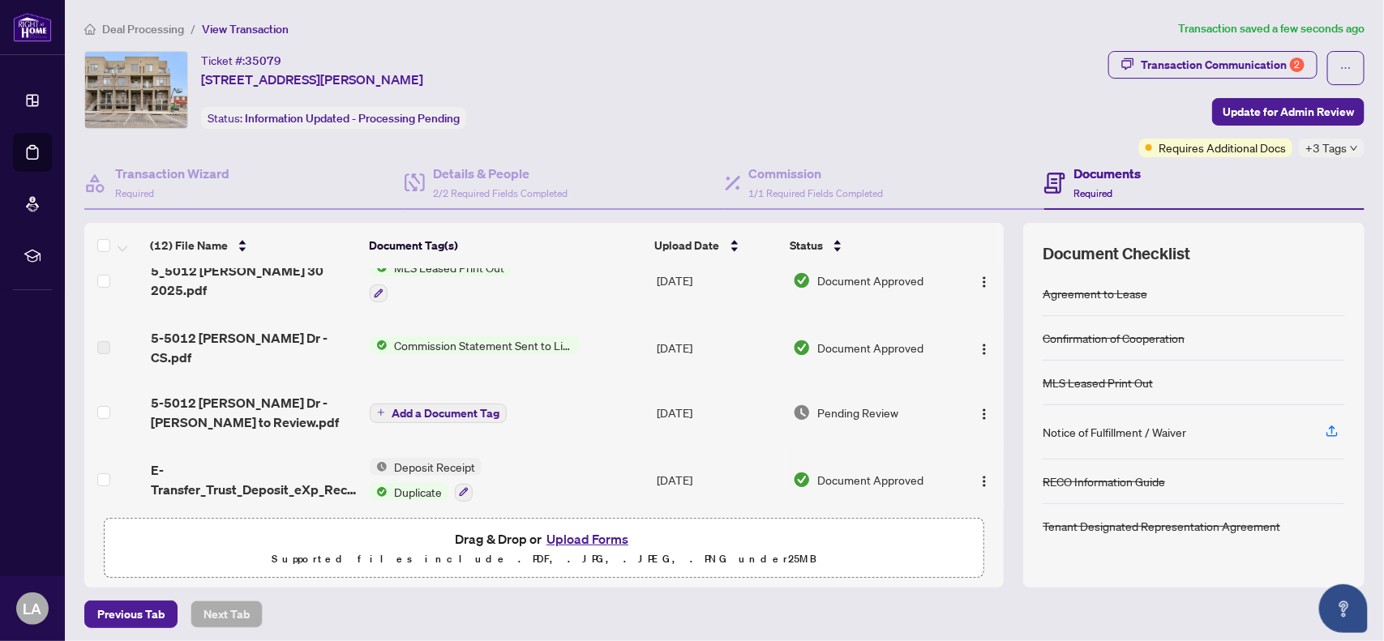
scroll to position [258, 0]
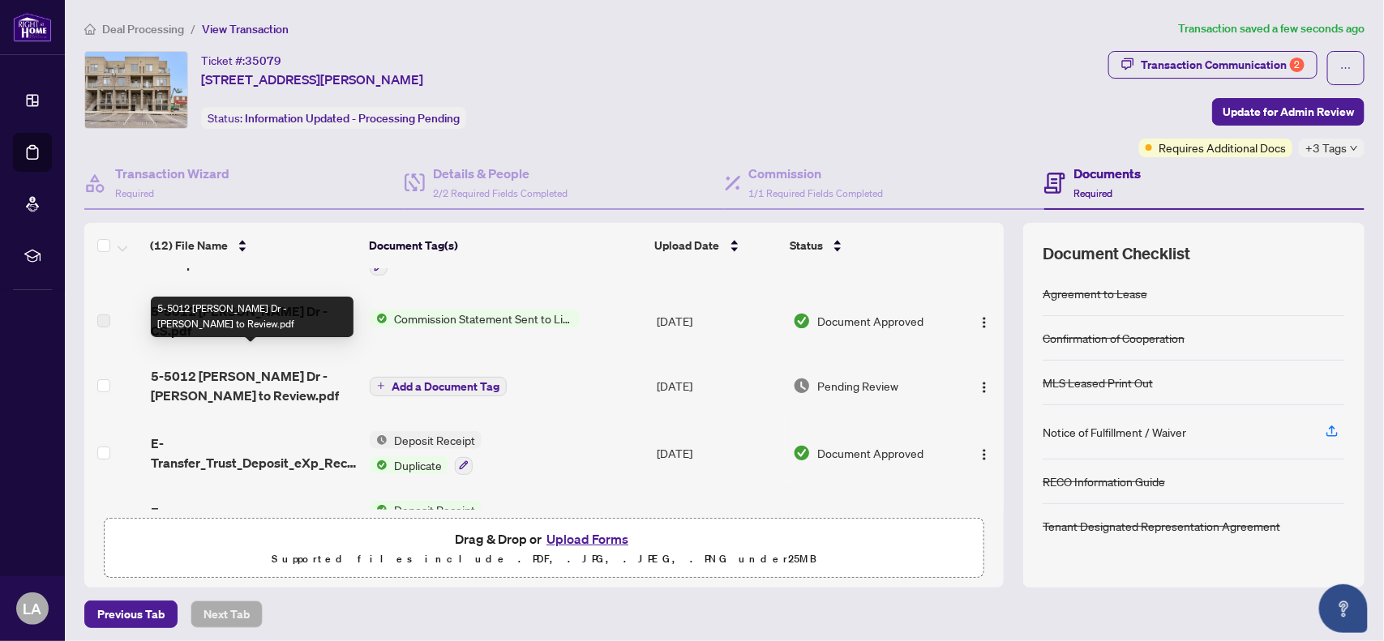
click at [256, 366] on span "5-5012 [PERSON_NAME] Dr - [PERSON_NAME] to Review.pdf" at bounding box center [254, 385] width 207 height 39
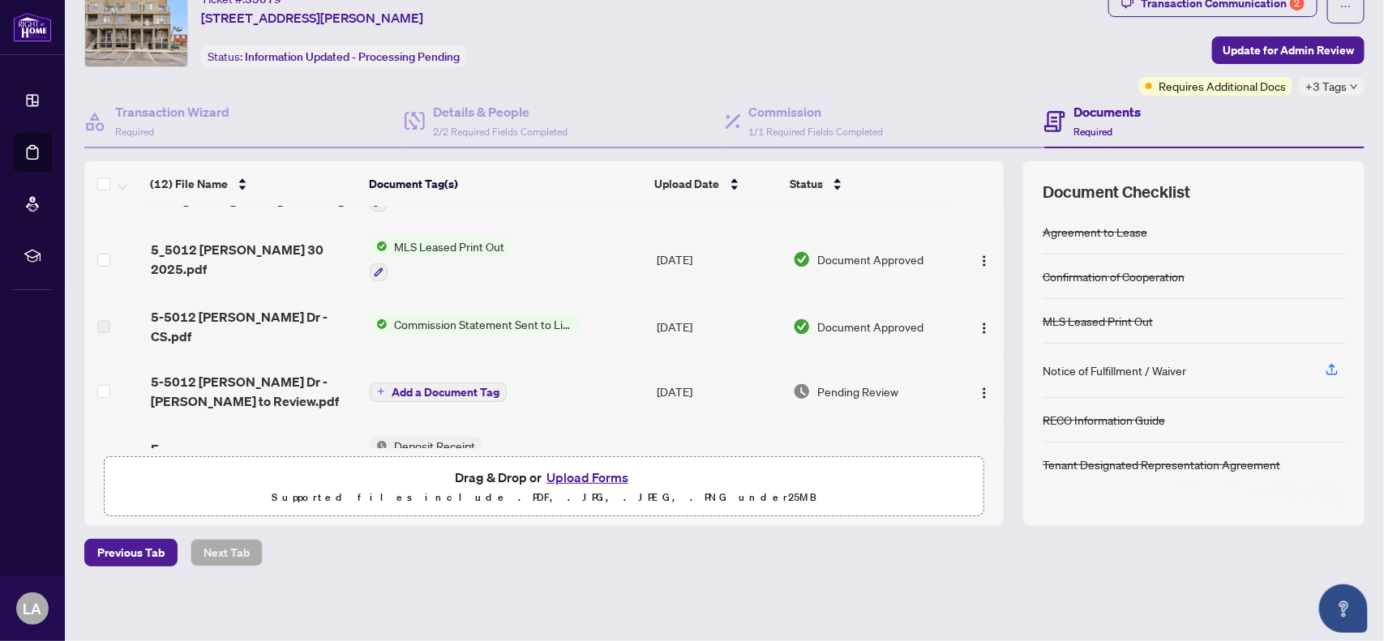
scroll to position [189, 0]
click at [978, 388] on img "button" at bounding box center [984, 394] width 13 height 13
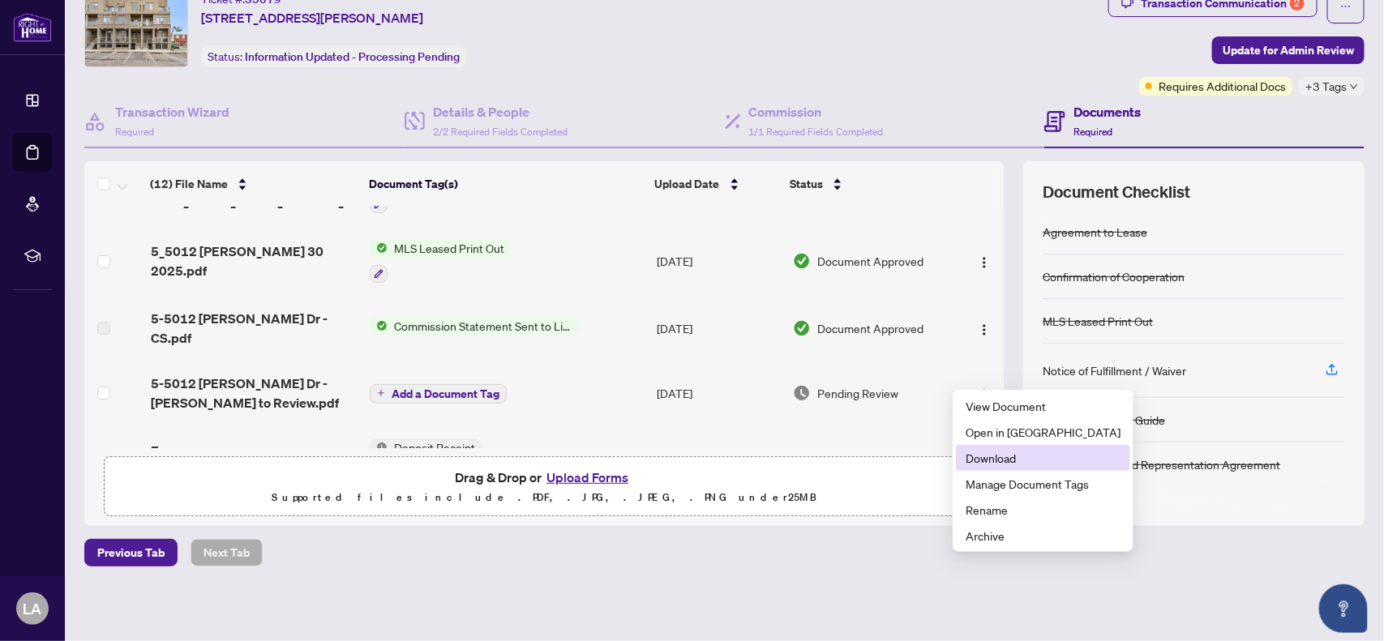
click at [971, 458] on span "Download" at bounding box center [1043, 458] width 155 height 18
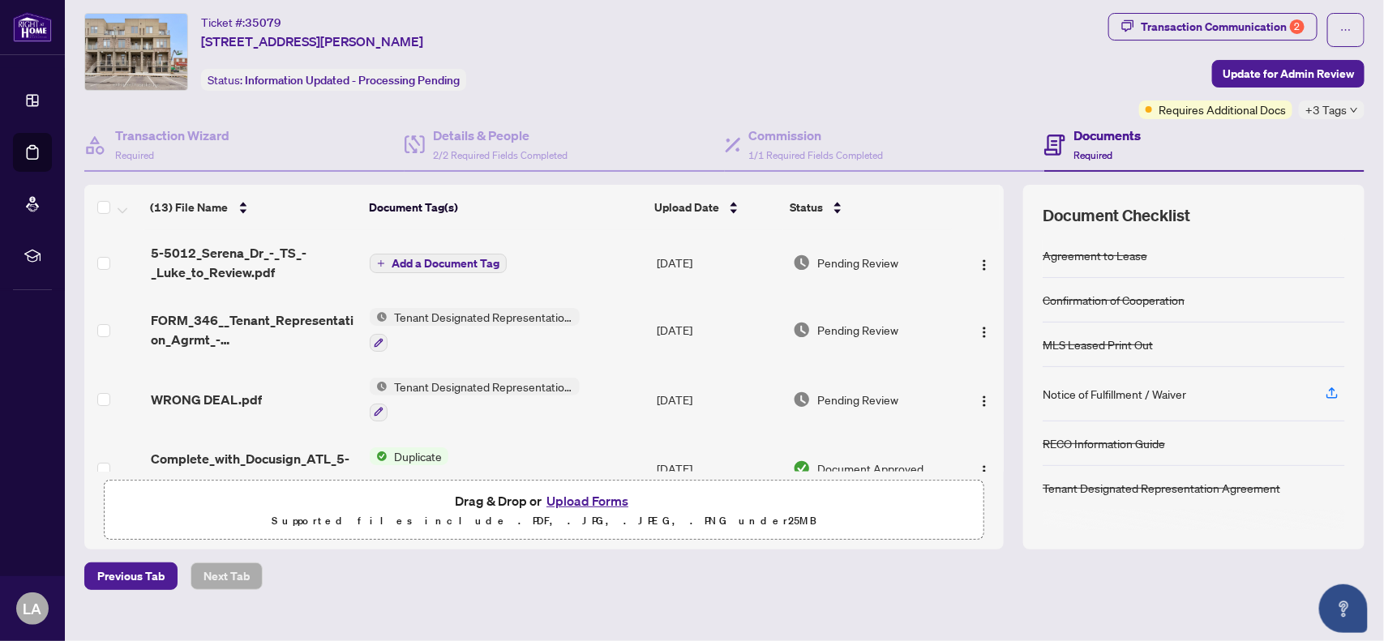
scroll to position [37, 0]
click at [398, 261] on span "Add a Document Tag" at bounding box center [446, 264] width 108 height 11
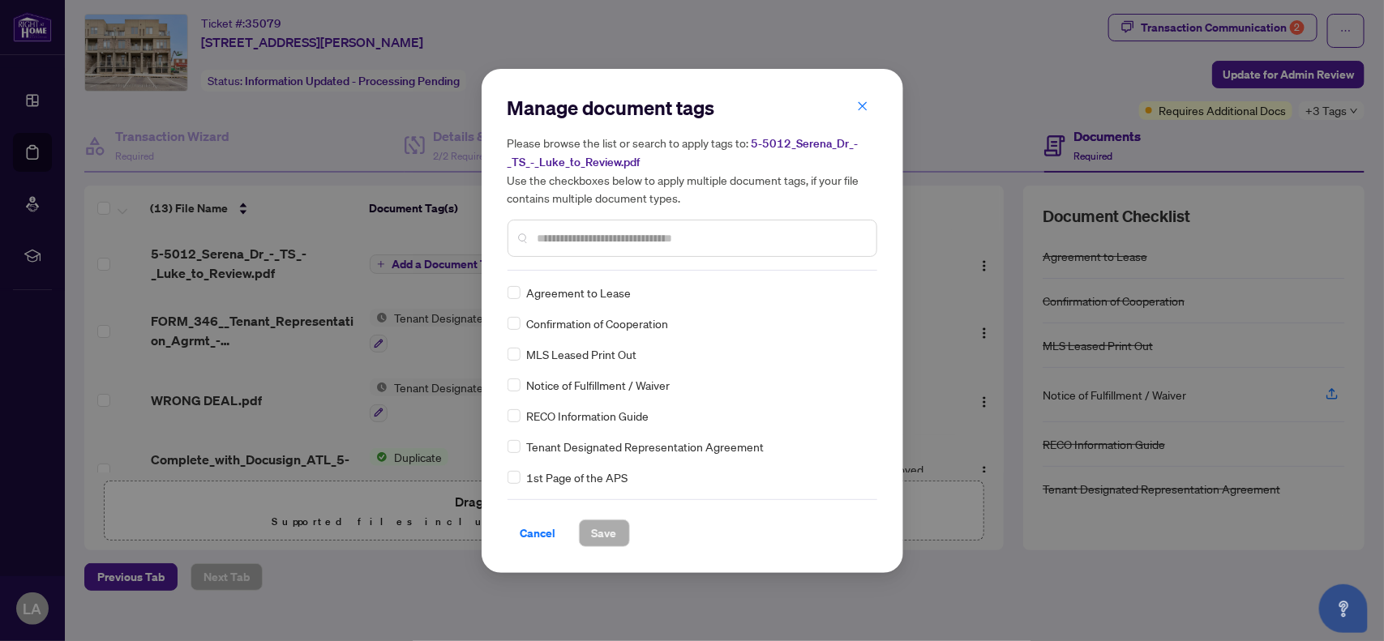
click at [606, 240] on input "text" at bounding box center [701, 238] width 326 height 18
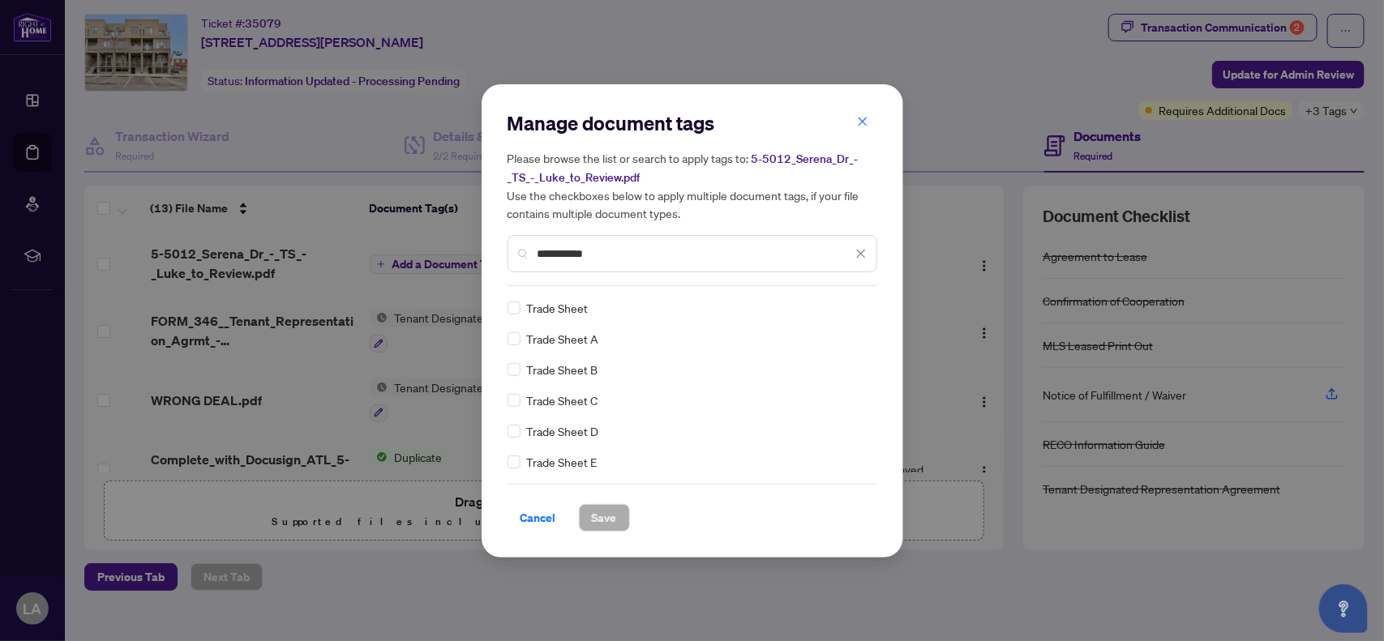
type input "**********"
click at [604, 513] on span "Save" at bounding box center [604, 518] width 25 height 26
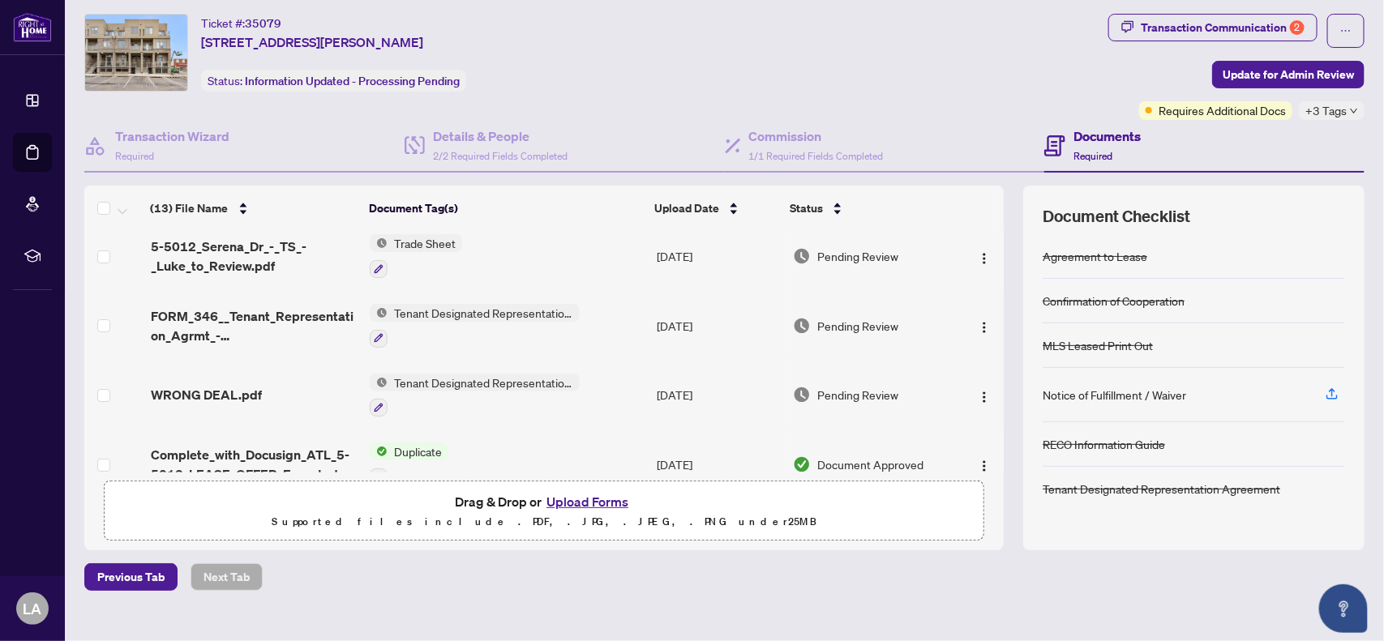
scroll to position [0, 0]
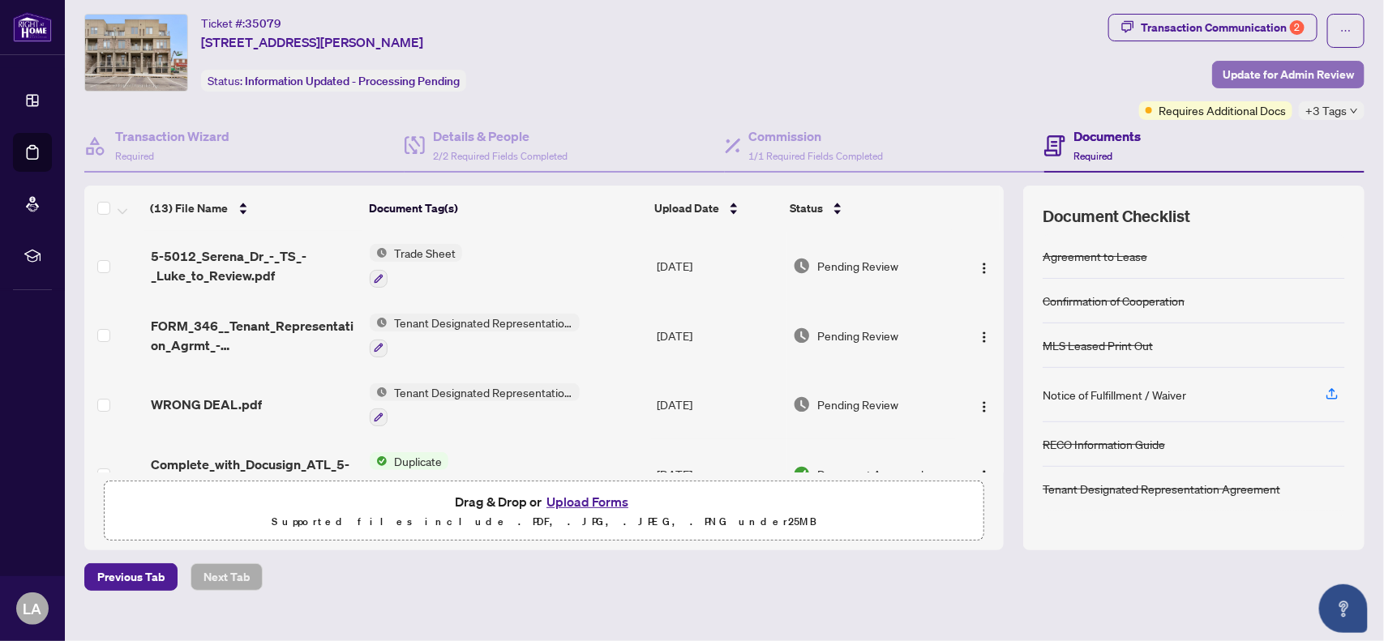
click at [1283, 77] on span "Update for Admin Review" at bounding box center [1288, 75] width 131 height 26
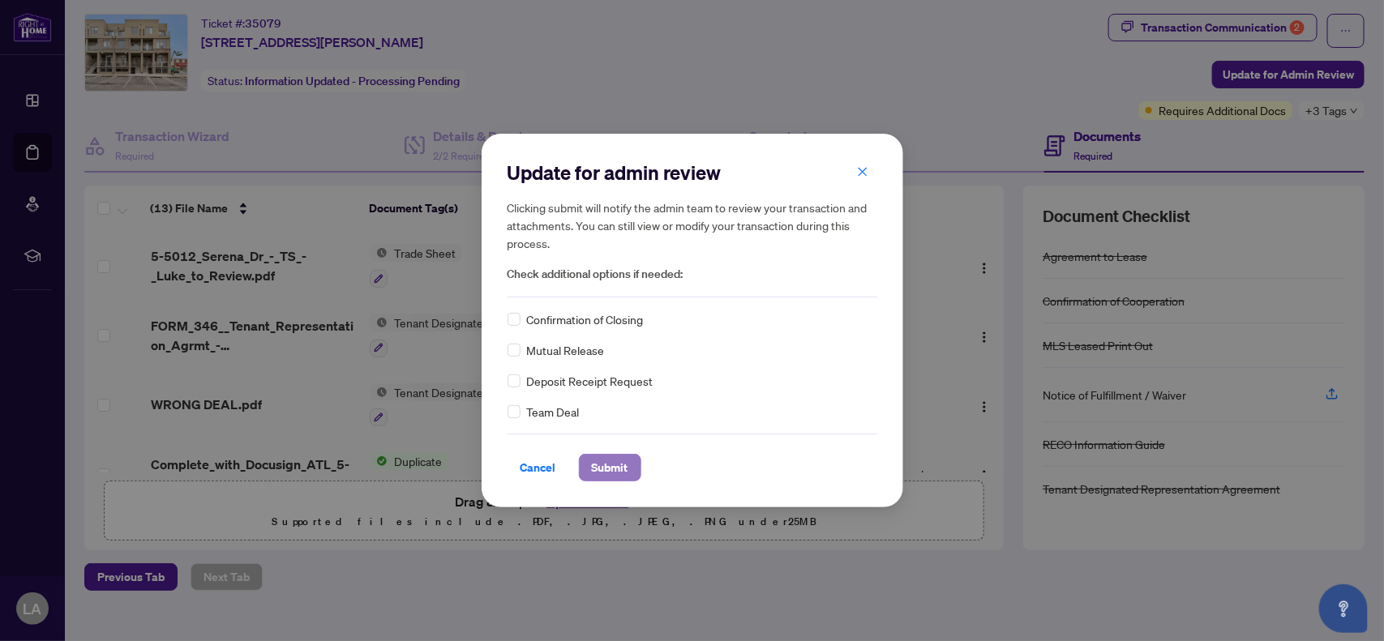
click at [610, 466] on span "Submit" at bounding box center [610, 468] width 36 height 26
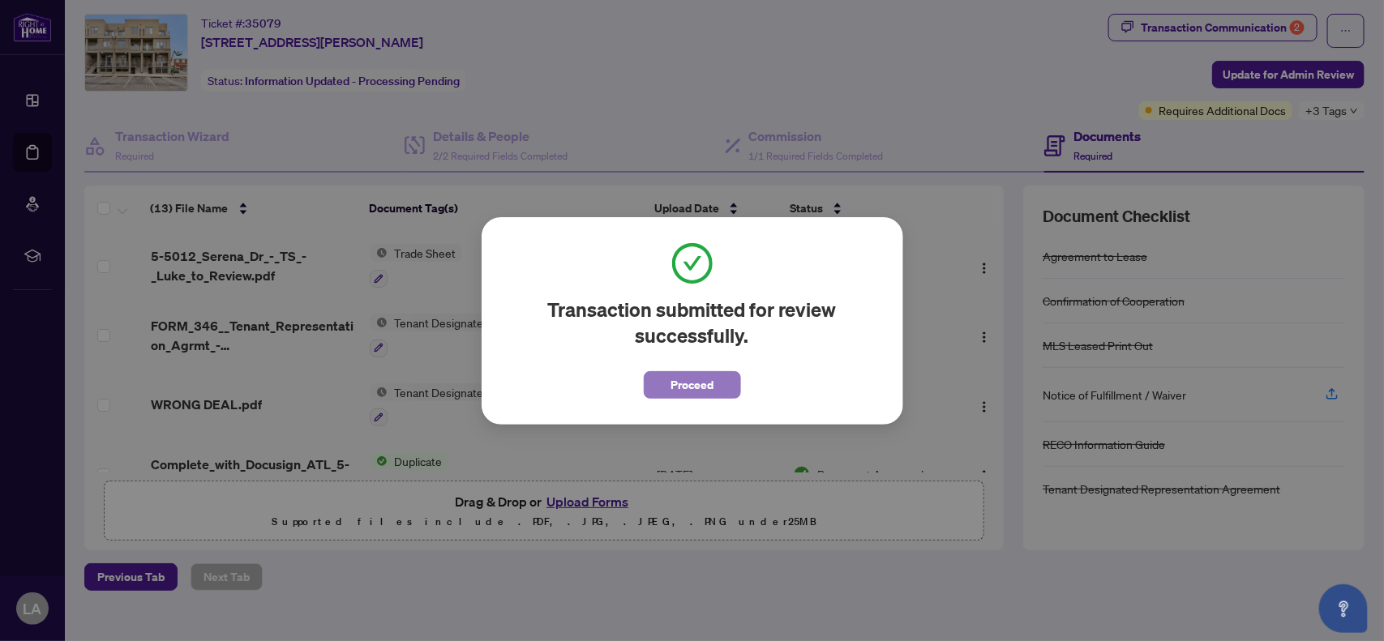
click at [707, 386] on span "Proceed" at bounding box center [691, 385] width 43 height 26
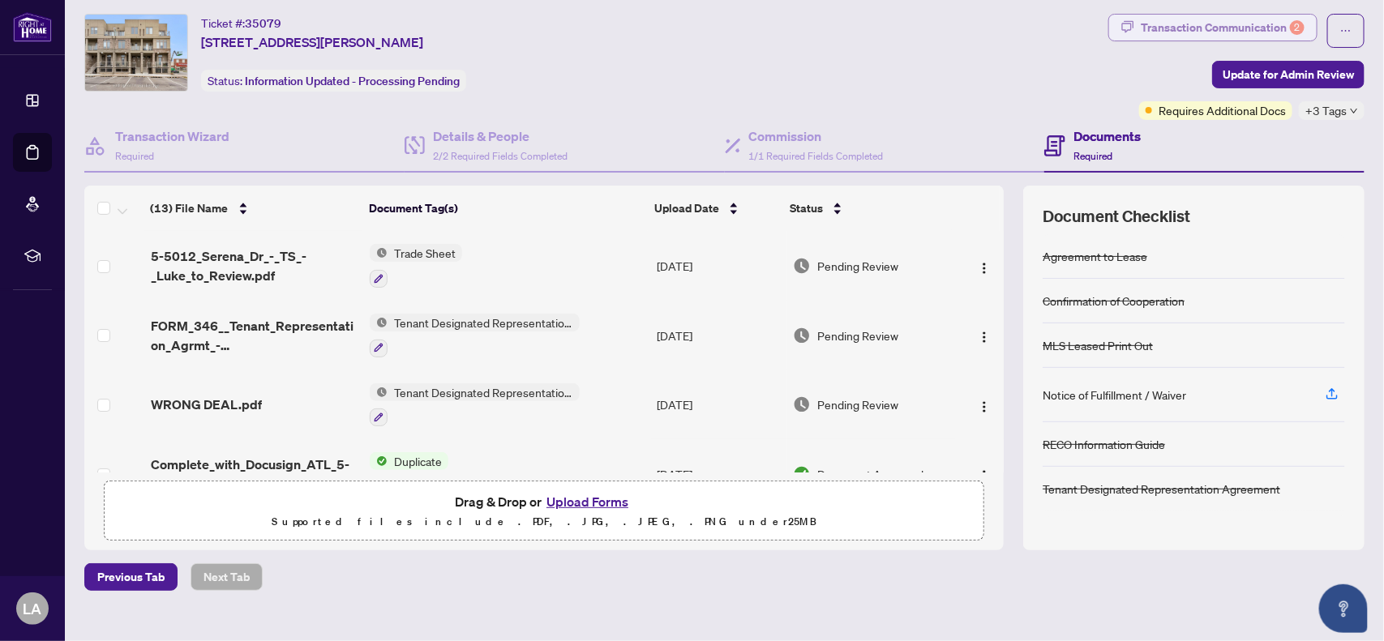
click at [1259, 33] on div "Transaction Communication 2" at bounding box center [1223, 28] width 164 height 26
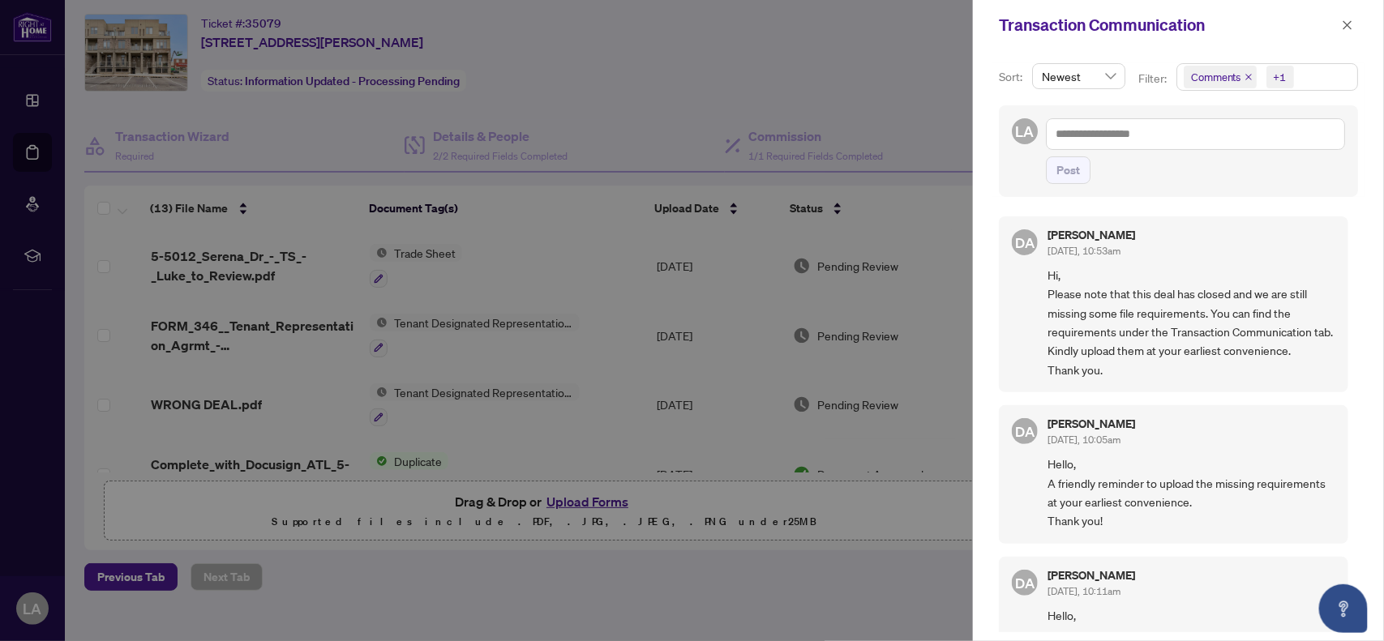
click at [912, 74] on div at bounding box center [692, 320] width 1384 height 641
click at [1344, 21] on icon "close" at bounding box center [1347, 24] width 11 height 11
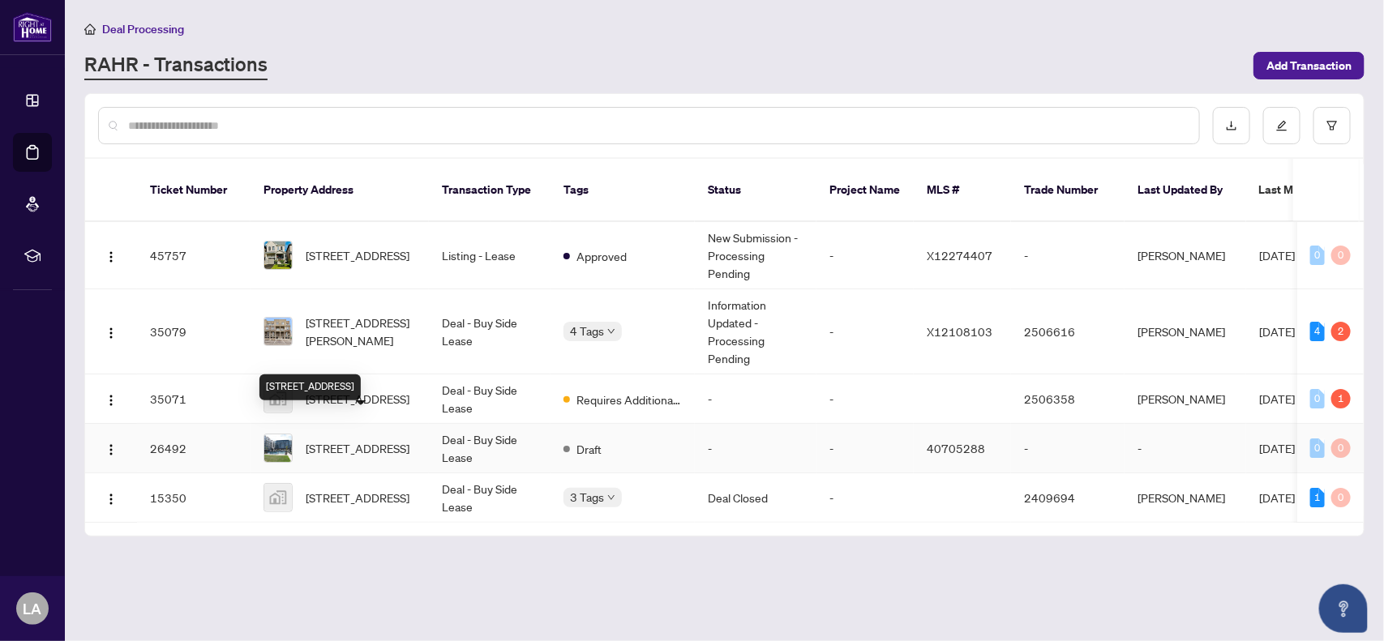
click at [362, 439] on span "[STREET_ADDRESS]" at bounding box center [358, 448] width 104 height 18
click at [110, 443] on img "button" at bounding box center [111, 449] width 13 height 13
click at [260, 589] on main "Deal Processing [PERSON_NAME] - Transactions Add Transaction Ticket Number Prop…" at bounding box center [724, 320] width 1319 height 641
click at [460, 478] on td "Deal - Buy Side Lease" at bounding box center [490, 497] width 122 height 49
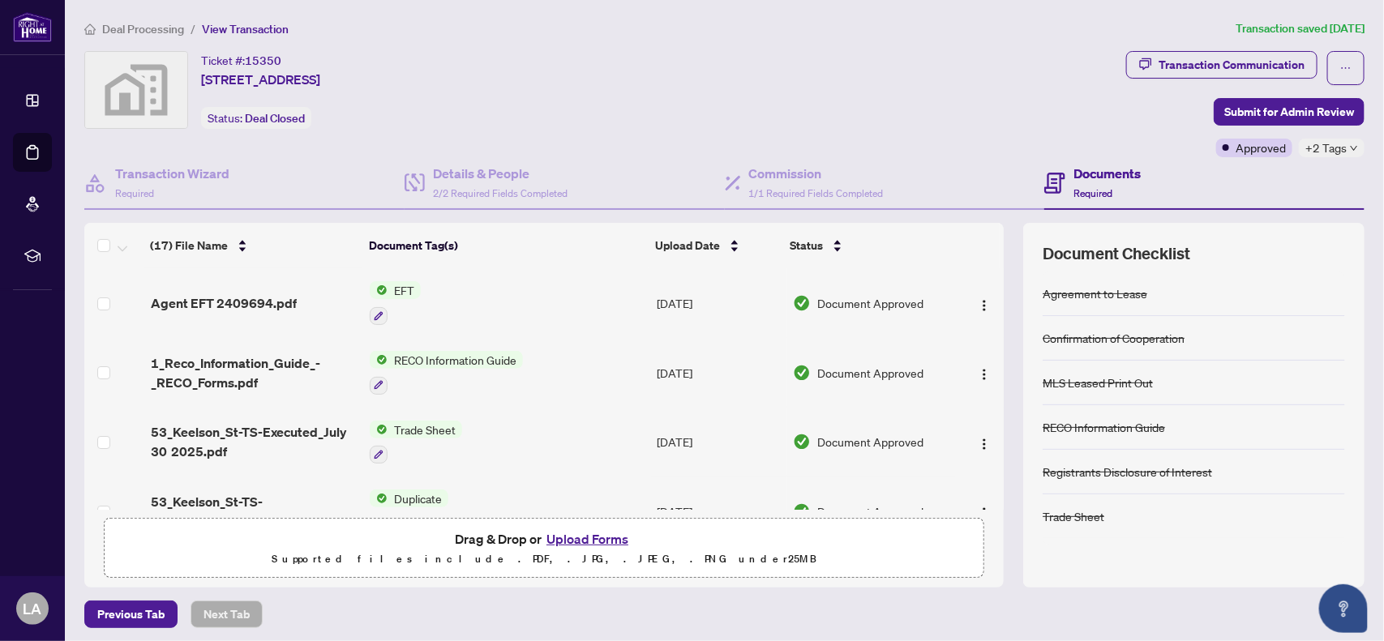
click at [1326, 150] on span "+2 Tags" at bounding box center [1325, 148] width 41 height 19
click at [1326, 150] on div "Closed" at bounding box center [1268, 155] width 143 height 19
click at [1006, 120] on div "Ticket #: [STREET_ADDRESS] Status: Deal Closed" at bounding box center [601, 90] width 1035 height 78
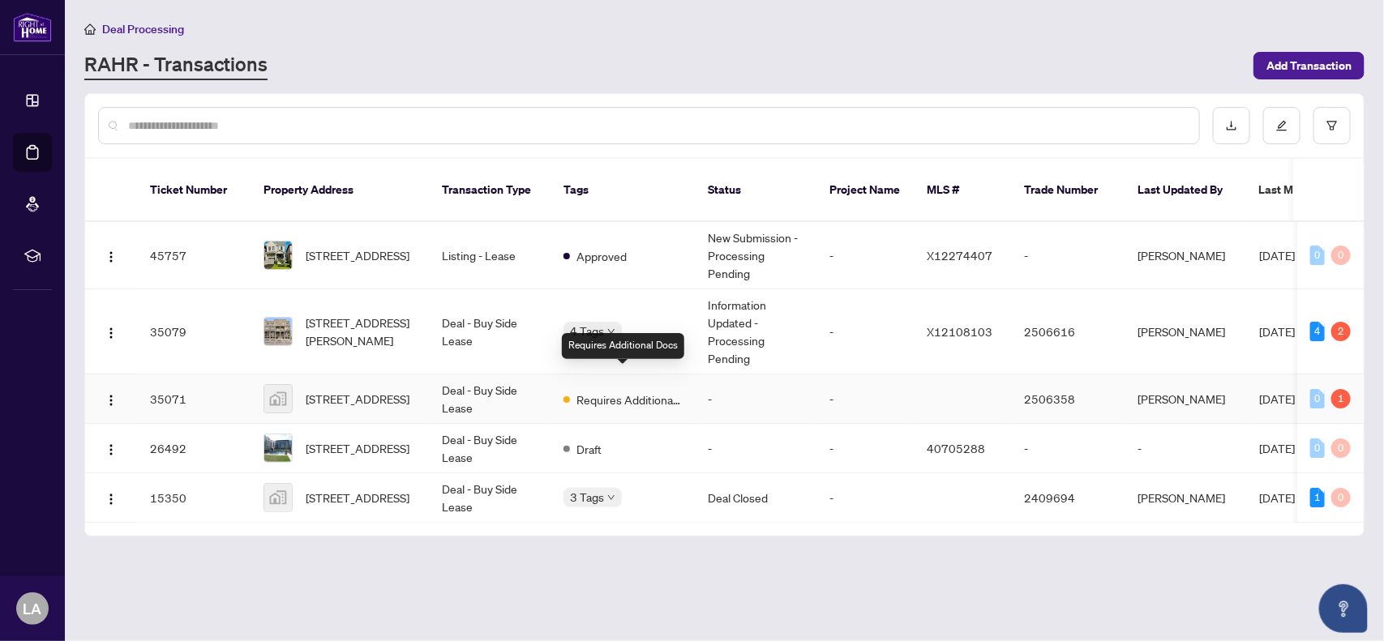
click at [589, 391] on span "Requires Additional Docs" at bounding box center [628, 400] width 105 height 18
click at [438, 298] on td "Deal - Buy Side Lease" at bounding box center [490, 331] width 122 height 85
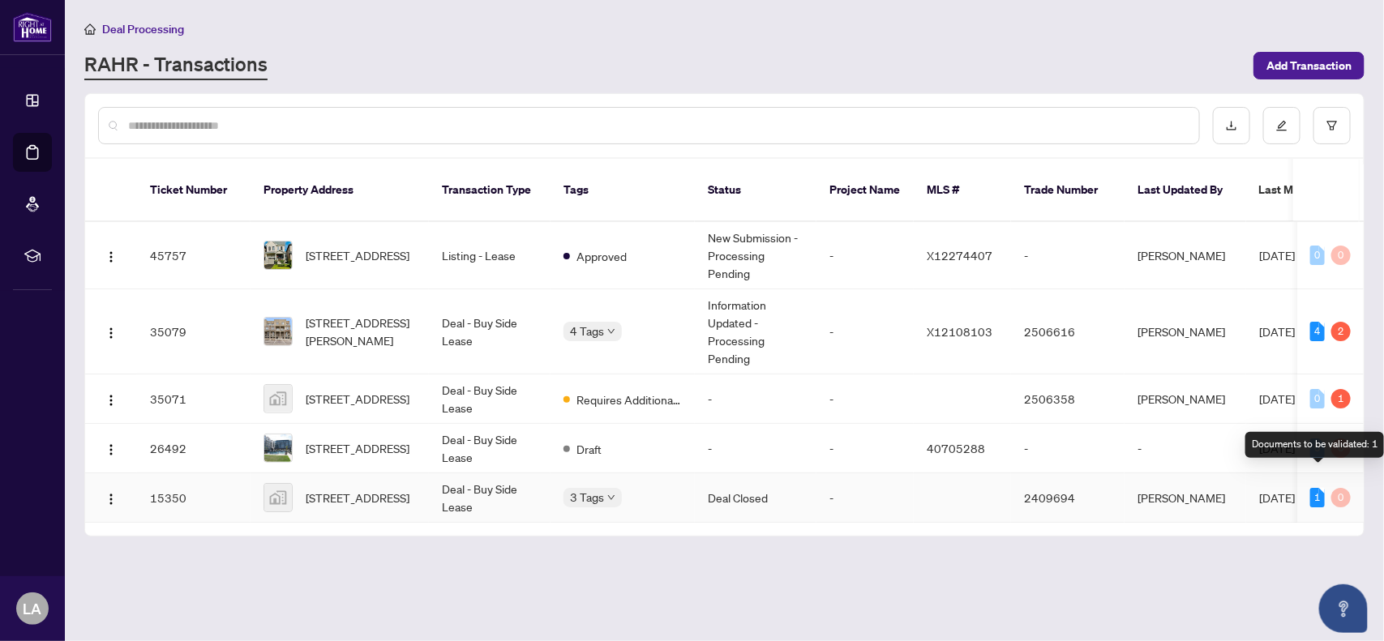
click at [1315, 488] on div "1" at bounding box center [1317, 497] width 15 height 19
click at [357, 489] on span "[STREET_ADDRESS]" at bounding box center [358, 498] width 104 height 18
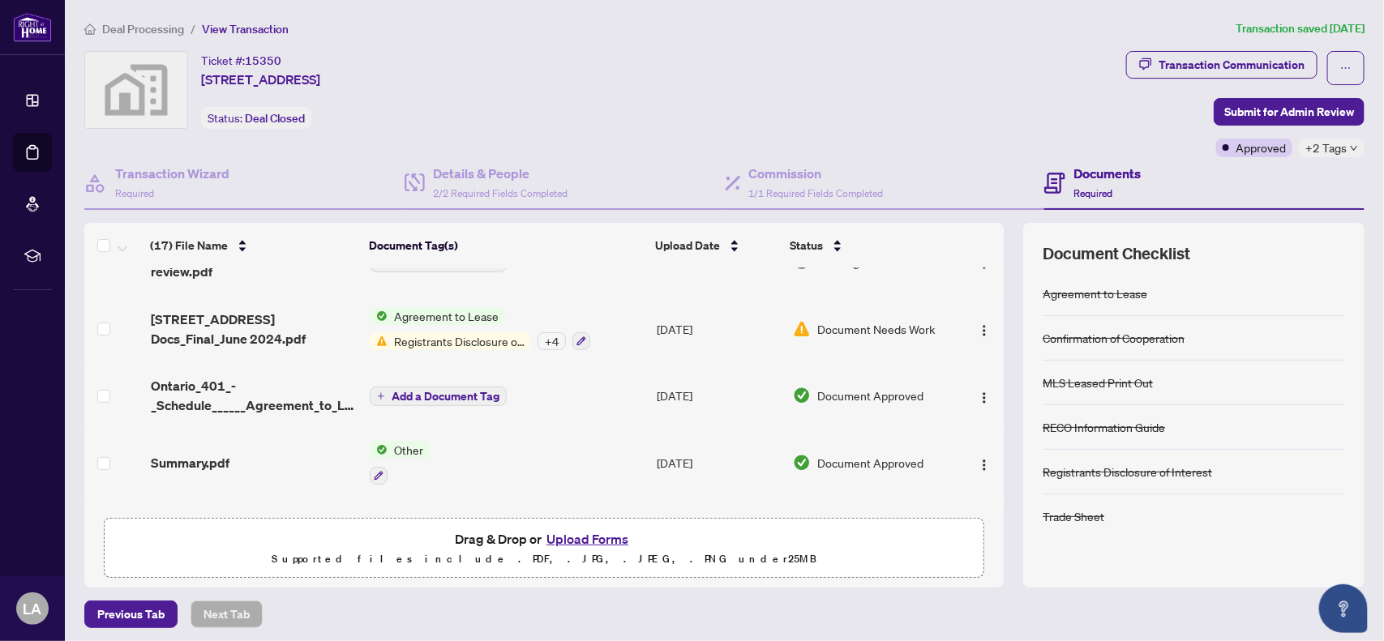
scroll to position [527, 0]
click at [422, 333] on span "Registrants Disclosure of Interest" at bounding box center [459, 340] width 143 height 18
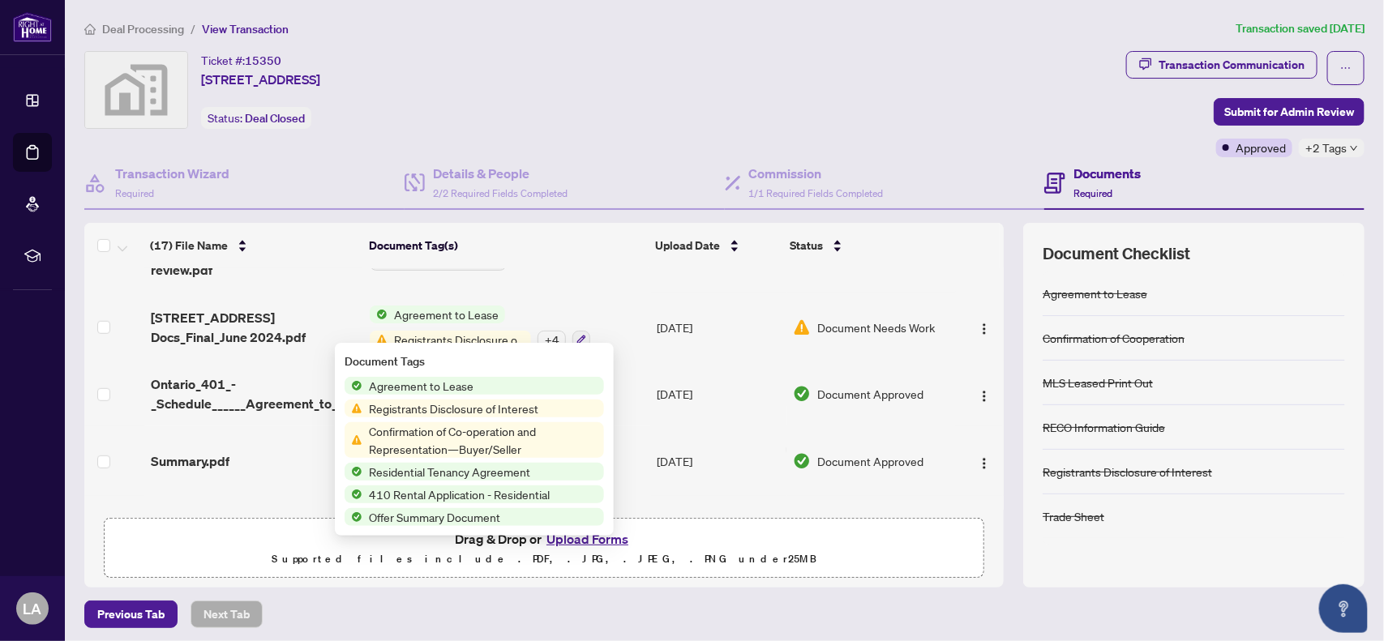
click at [508, 413] on span "Registrants Disclosure of Interest" at bounding box center [453, 409] width 182 height 18
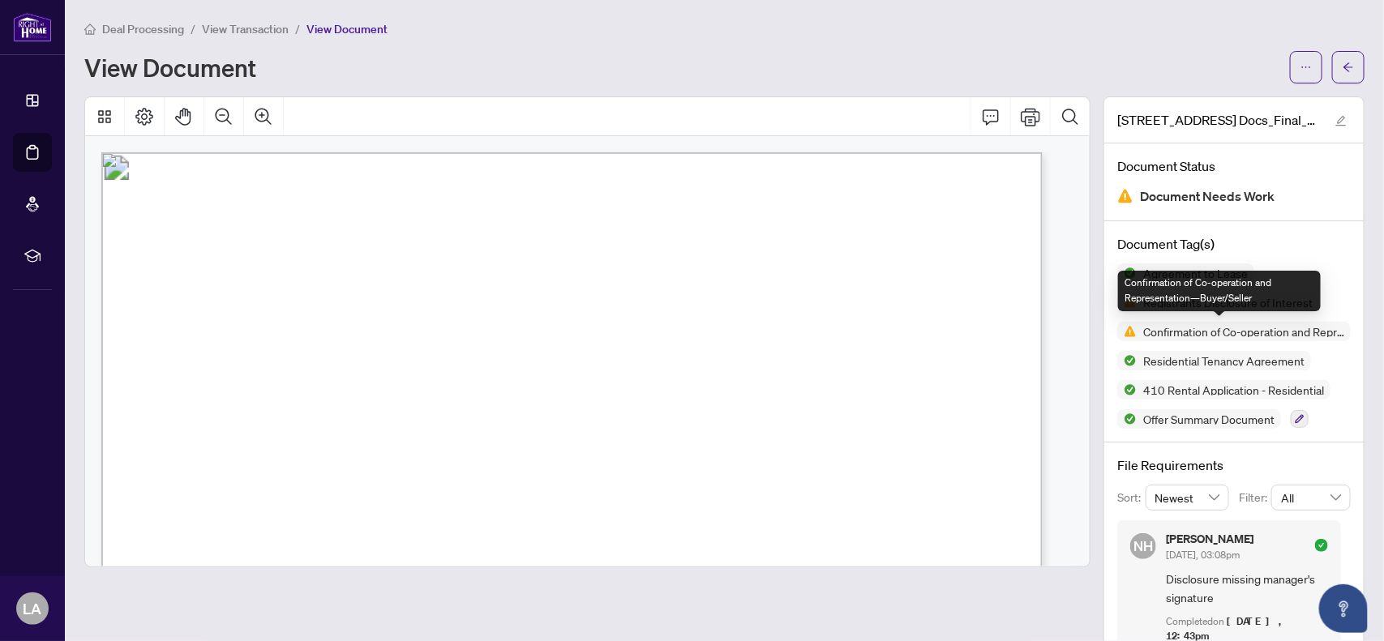
click at [1119, 331] on img at bounding box center [1126, 331] width 19 height 19
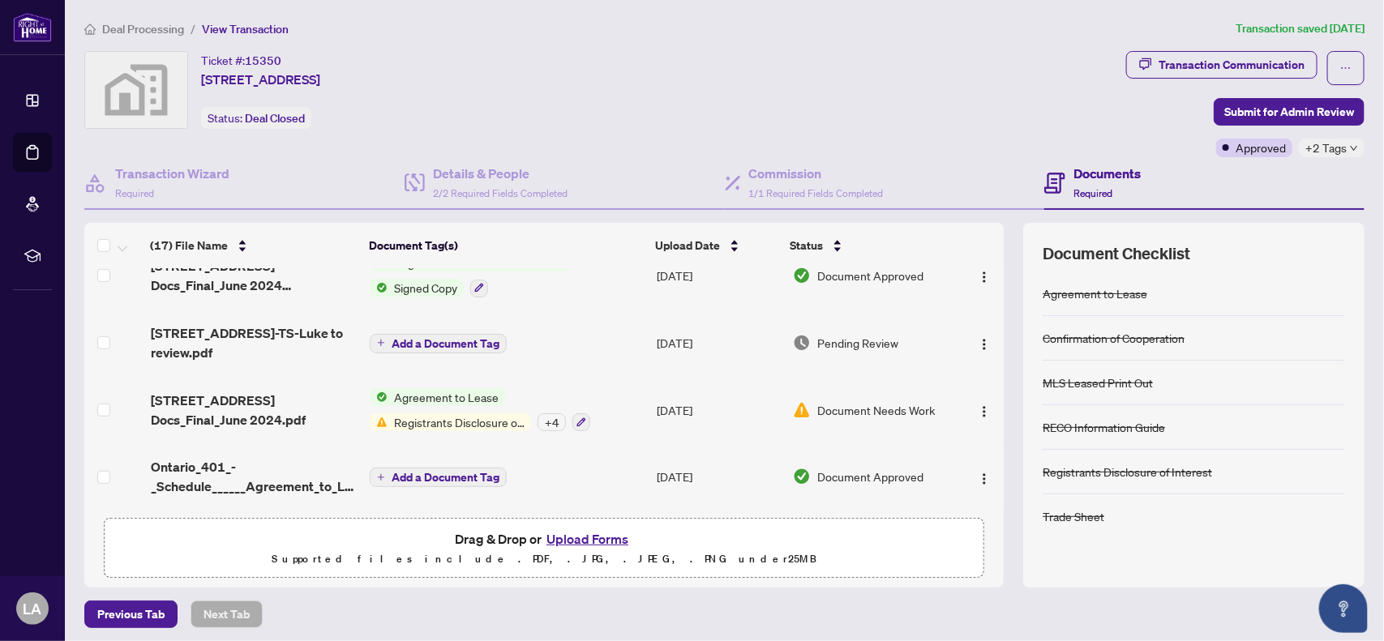
scroll to position [443, 0]
click at [578, 418] on icon "button" at bounding box center [581, 423] width 10 height 10
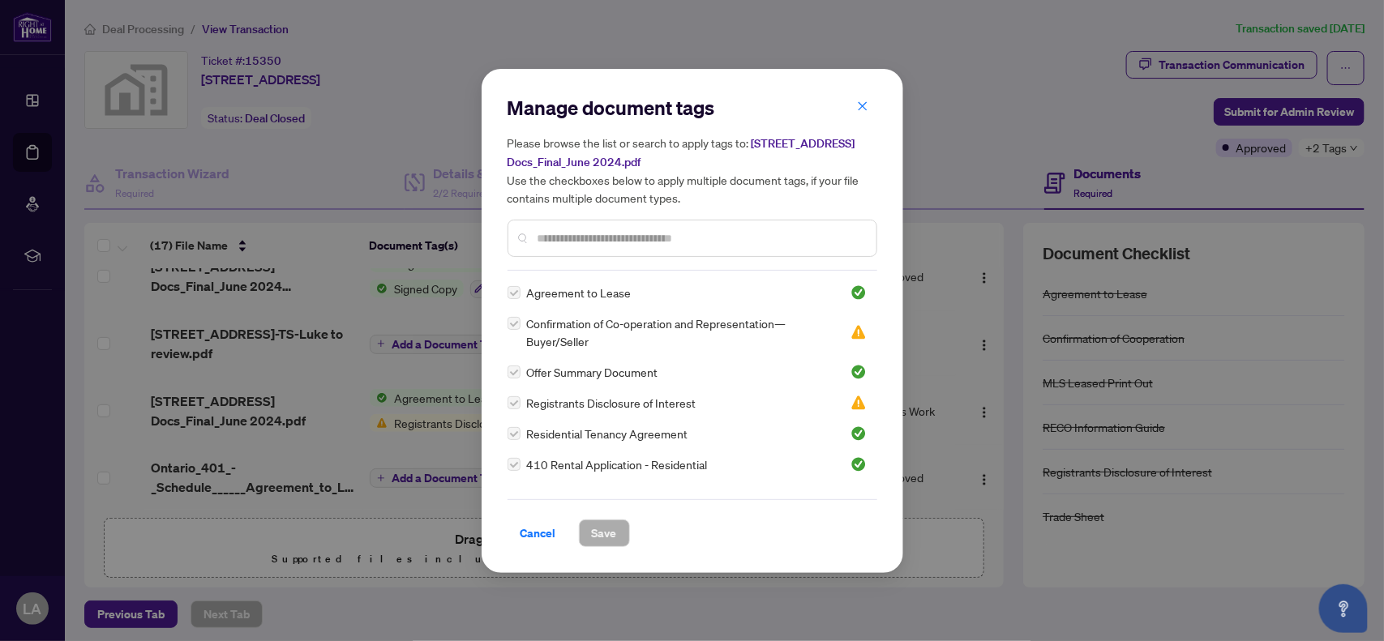
click at [513, 323] on label at bounding box center [514, 324] width 13 height 18
click at [574, 240] on input "text" at bounding box center [701, 238] width 326 height 18
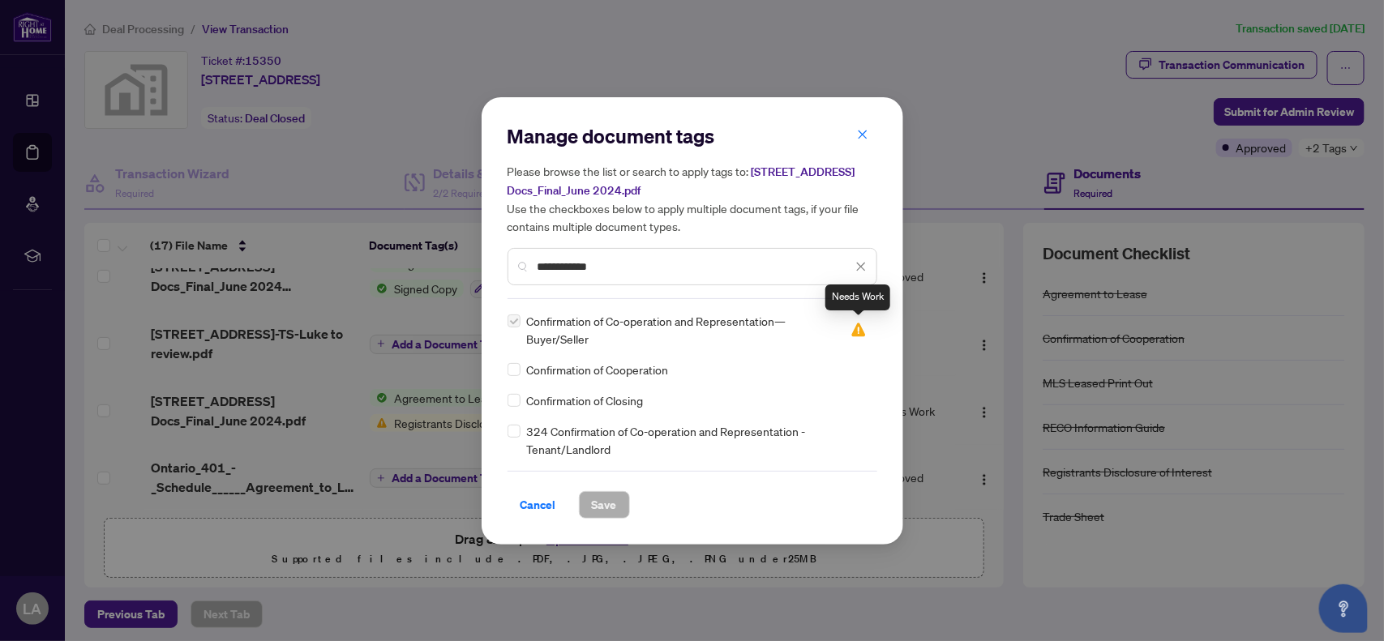
click at [858, 331] on img at bounding box center [858, 330] width 16 height 16
type input "**********"
click at [537, 500] on span "Cancel" at bounding box center [538, 505] width 36 height 26
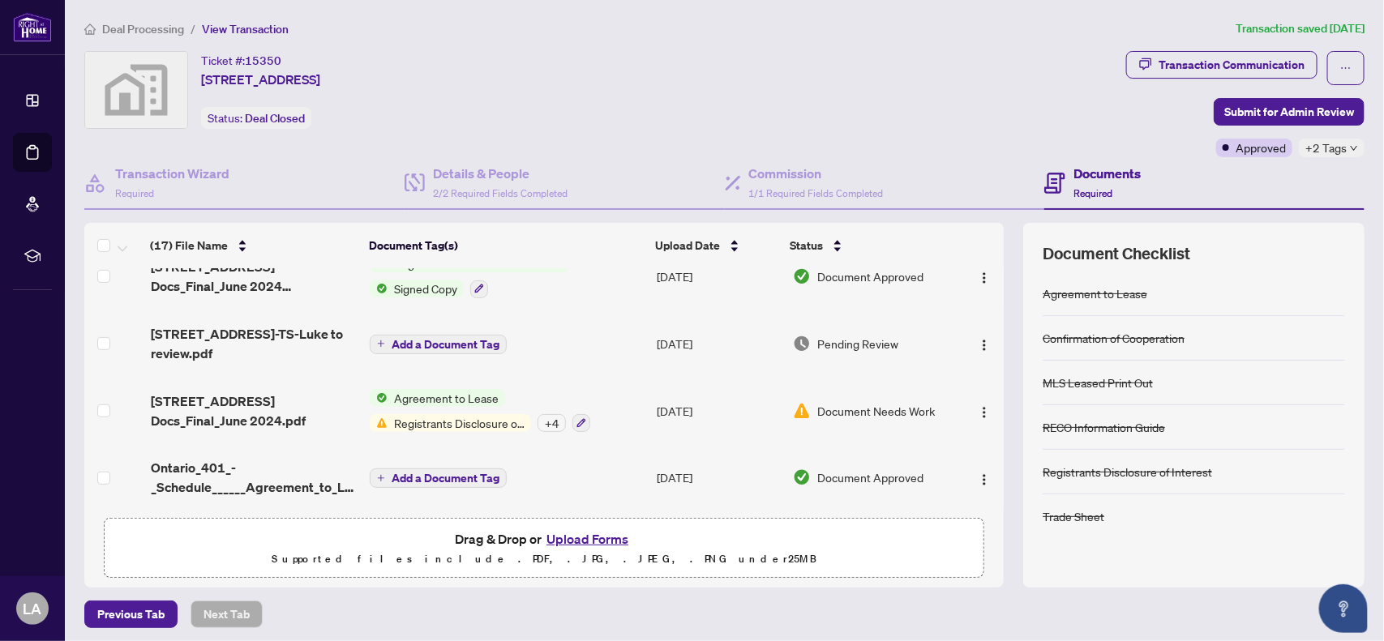
click at [841, 402] on span "Document Needs Work" at bounding box center [876, 411] width 118 height 18
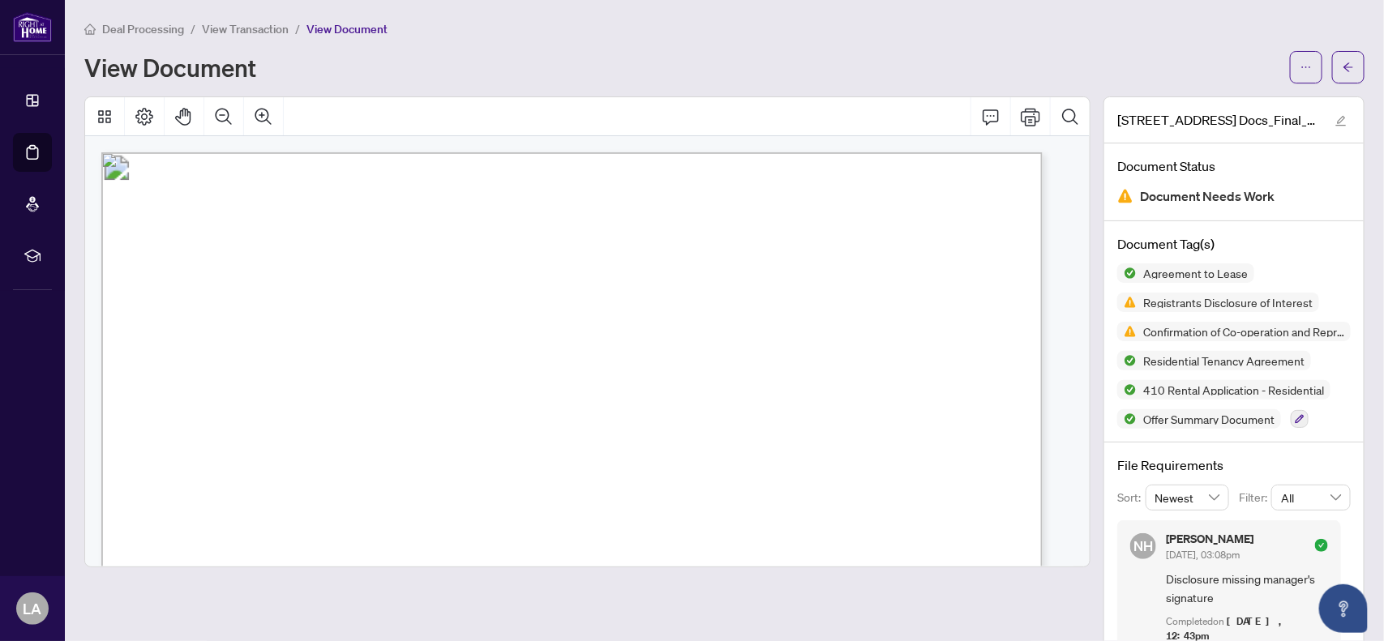
click at [693, 89] on div "Deal Processing / View Transaction / View Document View Document [STREET_ADDRES…" at bounding box center [724, 377] width 1280 height 717
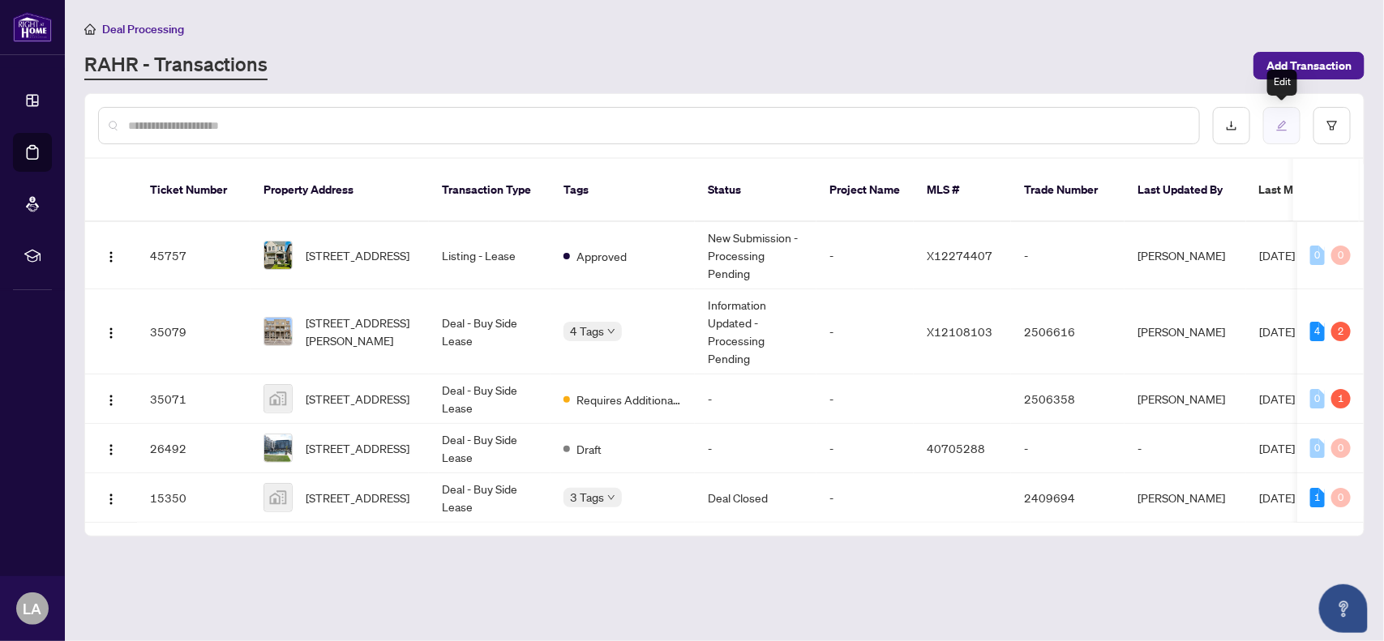
click at [1279, 124] on icon "edit" at bounding box center [1282, 126] width 11 height 11
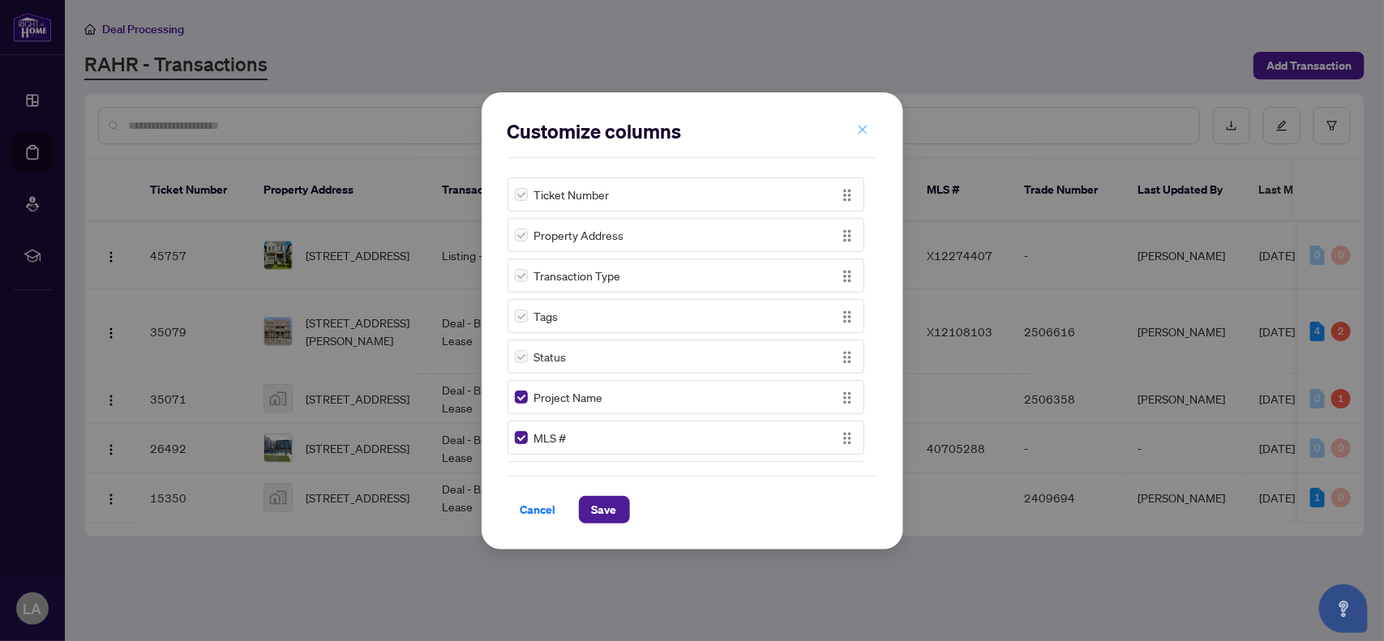
click at [858, 126] on icon "close" at bounding box center [862, 130] width 9 height 9
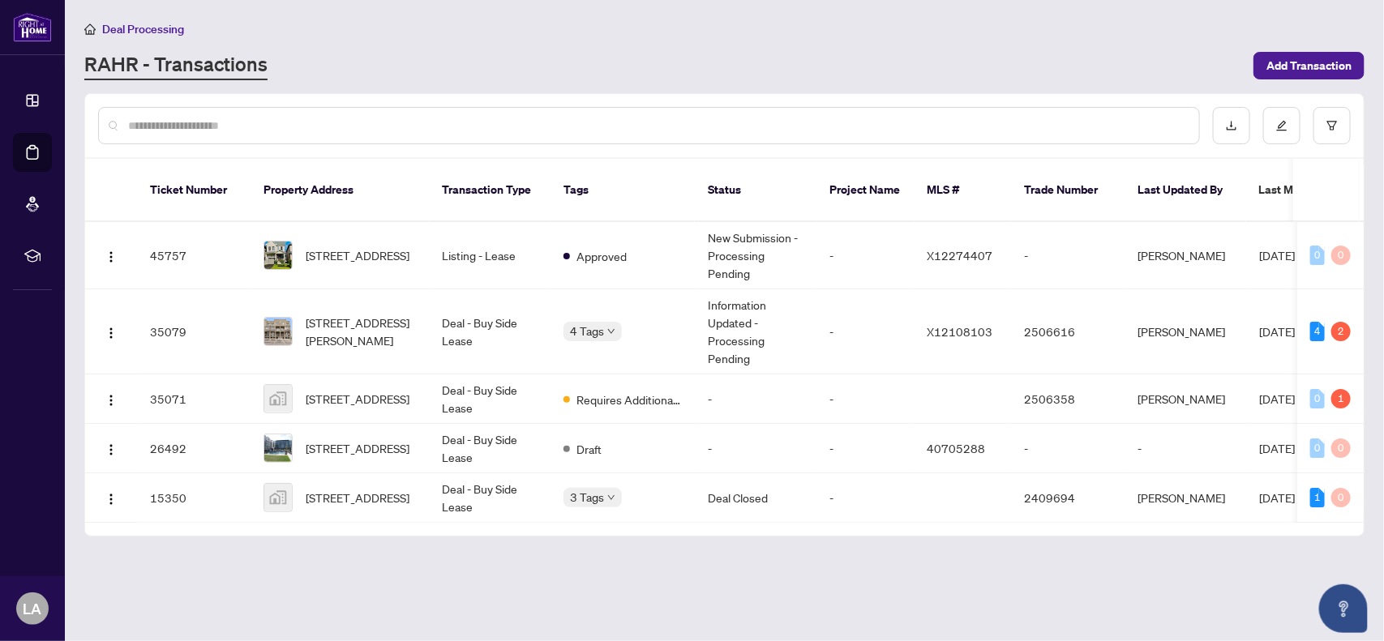
click at [385, 45] on div "Deal Processing [PERSON_NAME] - Transactions Add Transaction" at bounding box center [724, 49] width 1280 height 61
click at [578, 73] on div "RAHR - Transactions" at bounding box center [663, 65] width 1159 height 29
